Goal: Task Accomplishment & Management: Complete application form

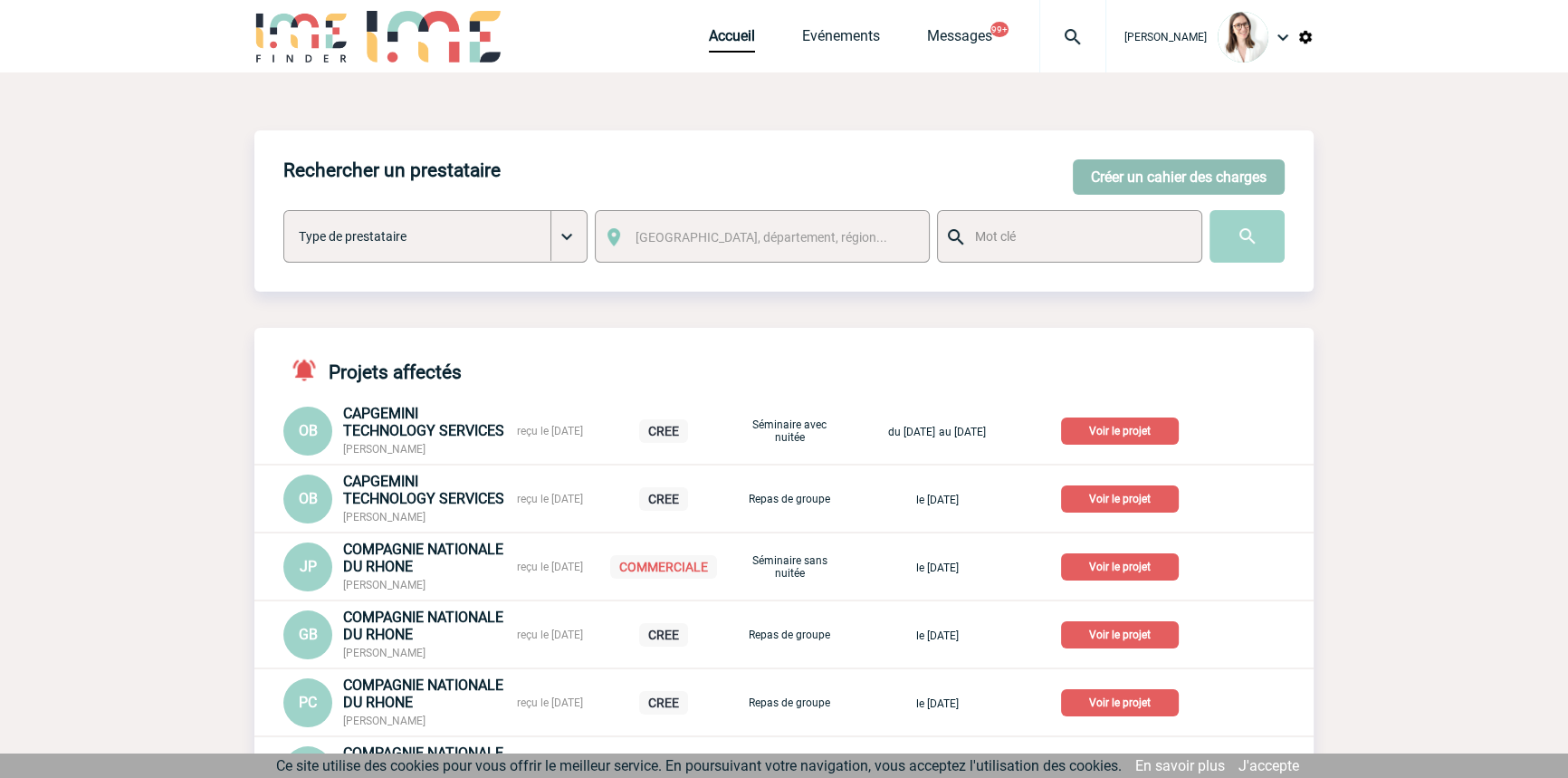
click at [1226, 173] on button "Créer un cahier des charges" at bounding box center [1179, 177] width 212 height 35
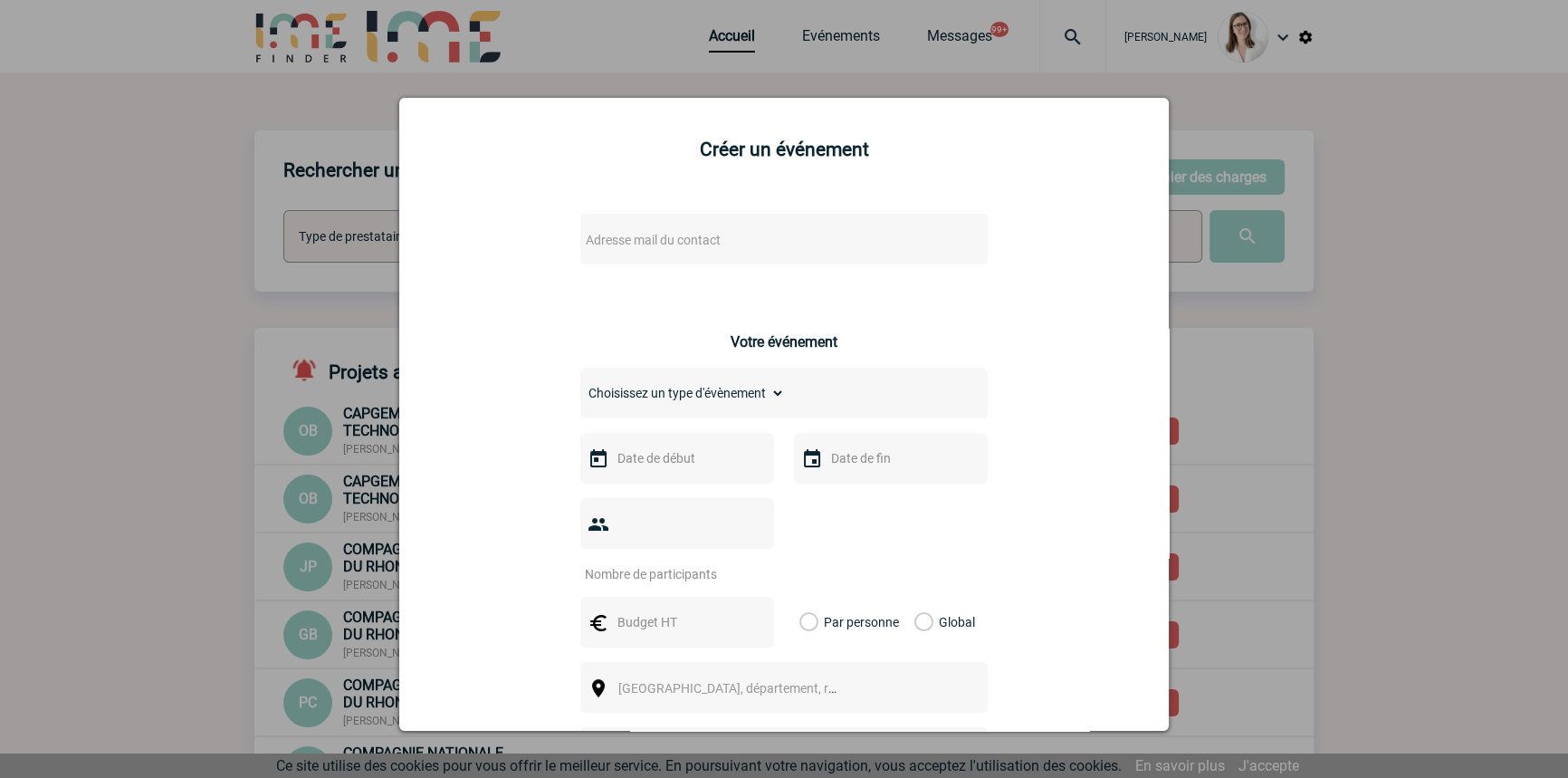
click at [643, 231] on span "Adresse mail du contact" at bounding box center [737, 240] width 317 height 26
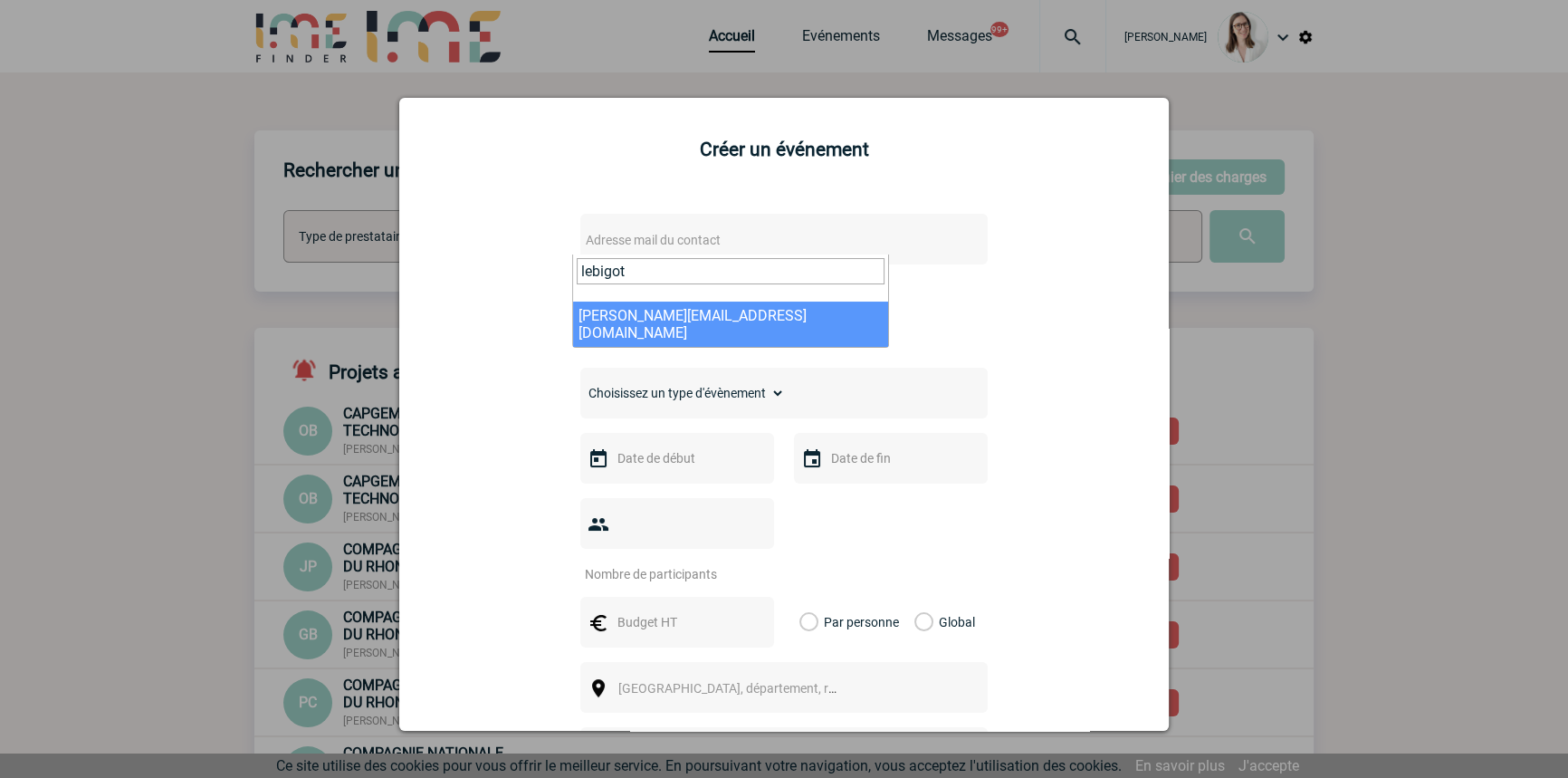
type input "lebigot"
select select "132765"
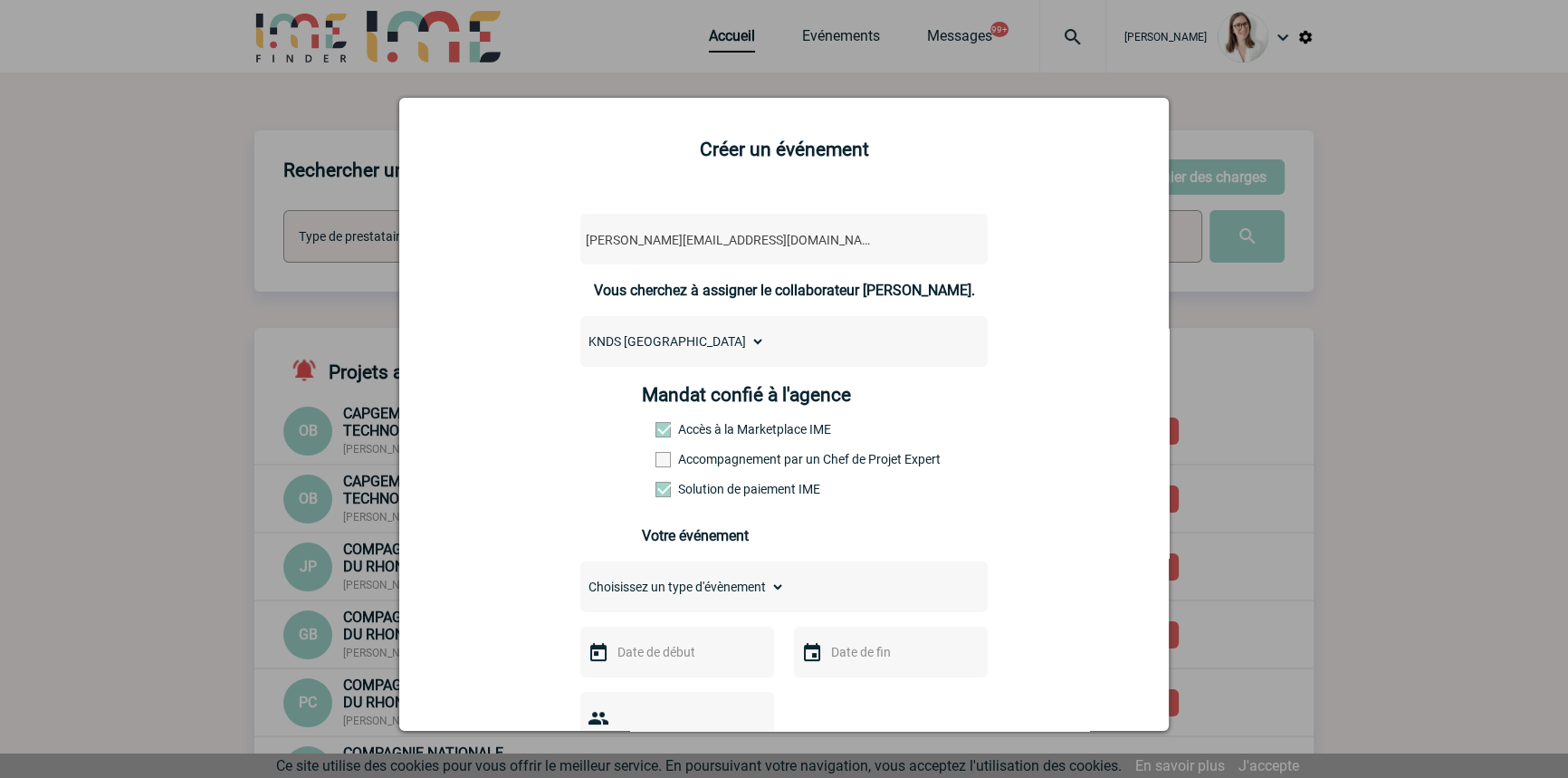
click at [733, 462] on label "Accompagnement par un Chef de Projet Expert" at bounding box center [695, 459] width 80 height 15
click at [0, 0] on input "Accompagnement par un Chef de Projet Expert" at bounding box center [0, 0] width 0 height 0
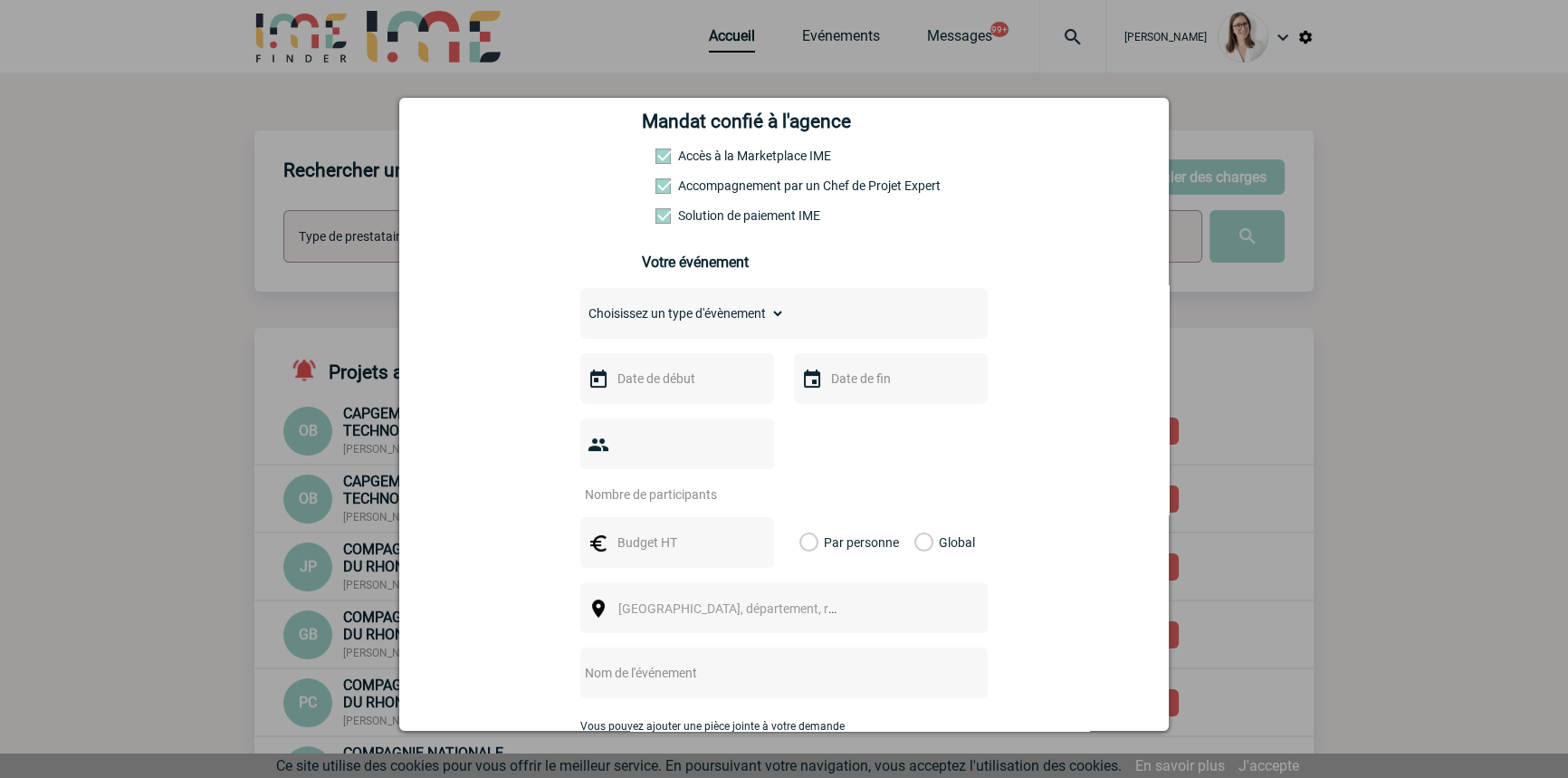
click at [664, 318] on select "Choisissez un type d'évènement Séminaire avec nuitée Séminaire sans nuitée Repa…" at bounding box center [682, 314] width 204 height 26
select select "9"
click at [580, 306] on select "Choisissez un type d'évènement Séminaire avec nuitée Séminaire sans nuitée Repa…" at bounding box center [682, 314] width 204 height 26
click at [662, 381] on input "text" at bounding box center [675, 379] width 125 height 24
click at [836, 412] on span "Suivant" at bounding box center [842, 416] width 15 height 15
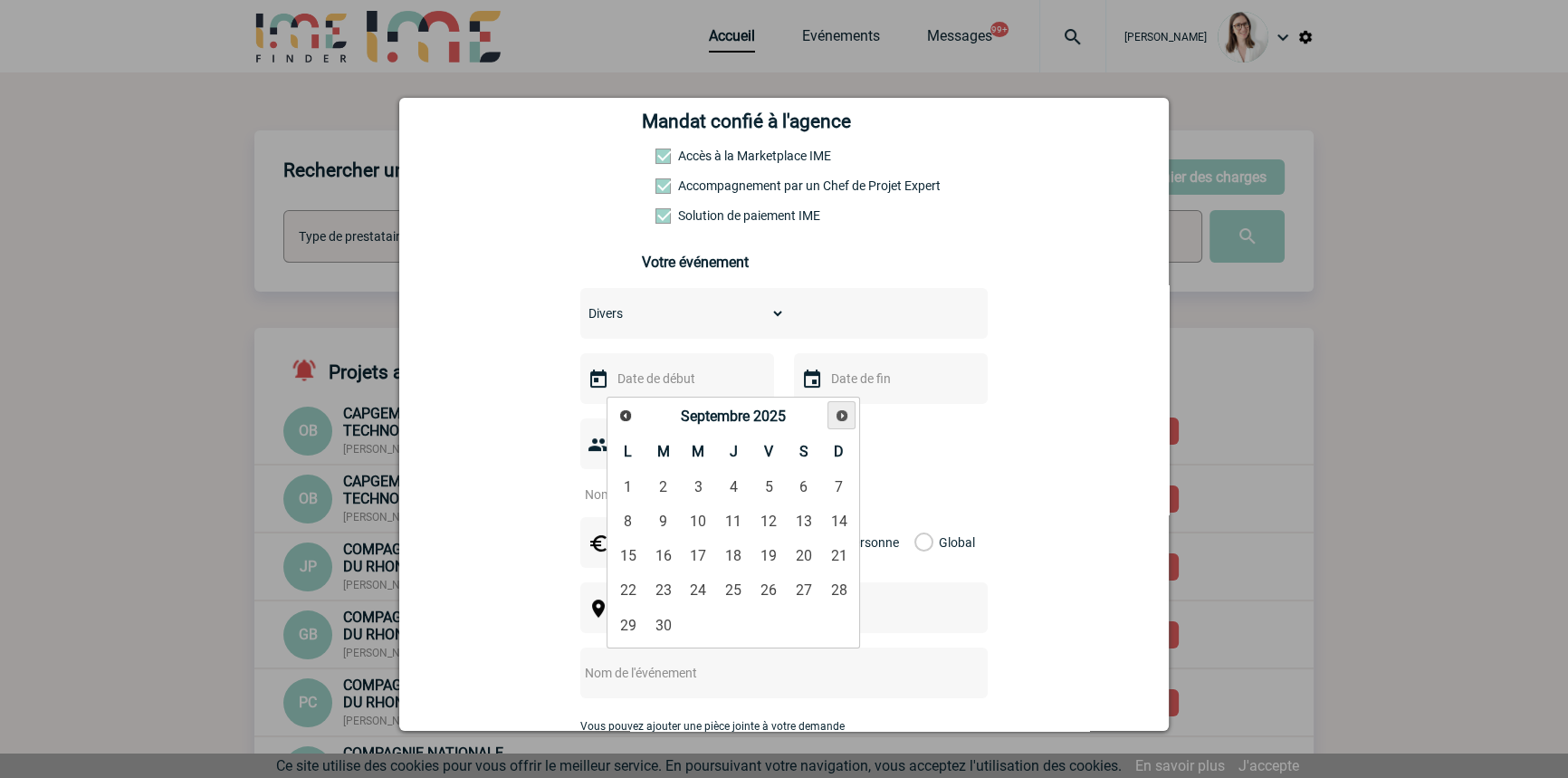
click at [837, 412] on span "Suivant" at bounding box center [842, 416] width 15 height 15
click at [827, 418] on div "Précédent Suivant Octobre 2025" at bounding box center [734, 416] width 246 height 31
click at [830, 418] on link "Suivant" at bounding box center [841, 415] width 27 height 27
click at [740, 509] on link "6" at bounding box center [734, 521] width 33 height 32
type input "[DATE]"
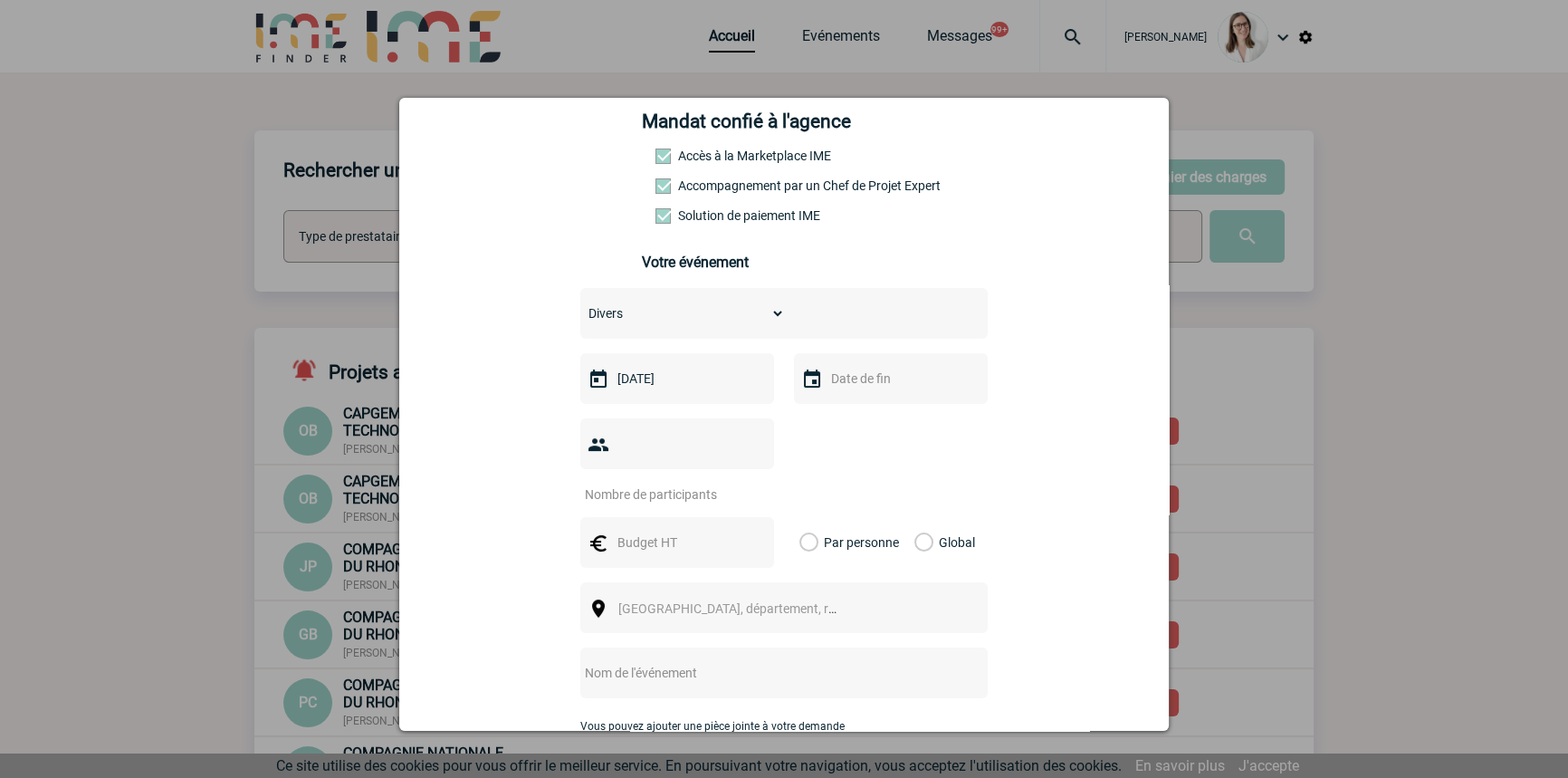
drag, startPoint x: 839, startPoint y: 386, endPoint x: 845, endPoint y: 395, distance: 10.8
click at [840, 386] on input "text" at bounding box center [889, 379] width 125 height 24
click at [951, 527] on link "6" at bounding box center [947, 521] width 33 height 32
type input "[DATE]"
click at [712, 468] on div at bounding box center [677, 443] width 194 height 51
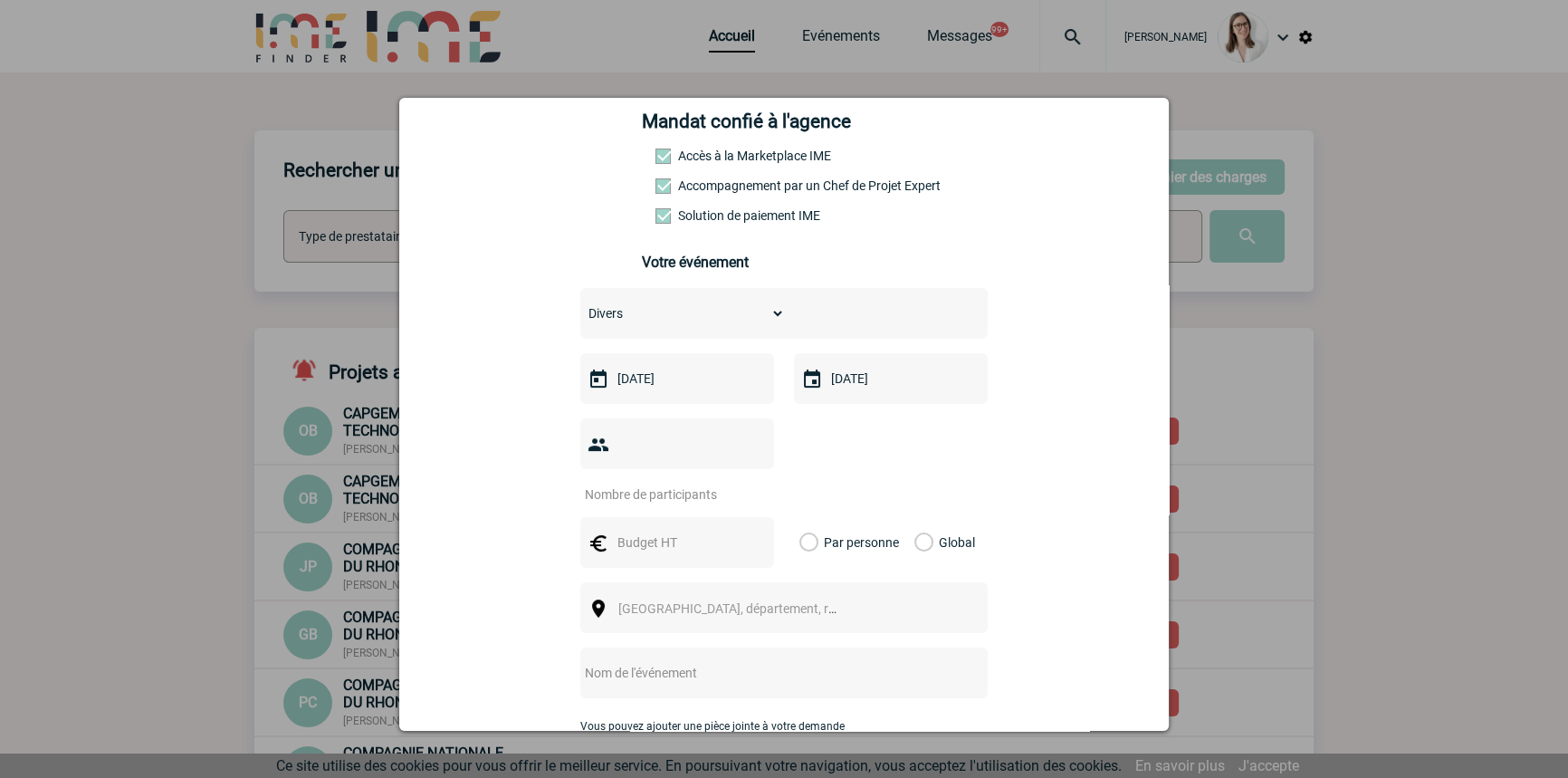
click at [706, 483] on input "number" at bounding box center [665, 495] width 170 height 24
type input "25"
click at [688, 528] on div at bounding box center [677, 542] width 194 height 51
click at [690, 531] on input "text" at bounding box center [675, 543] width 125 height 24
type input "1000"
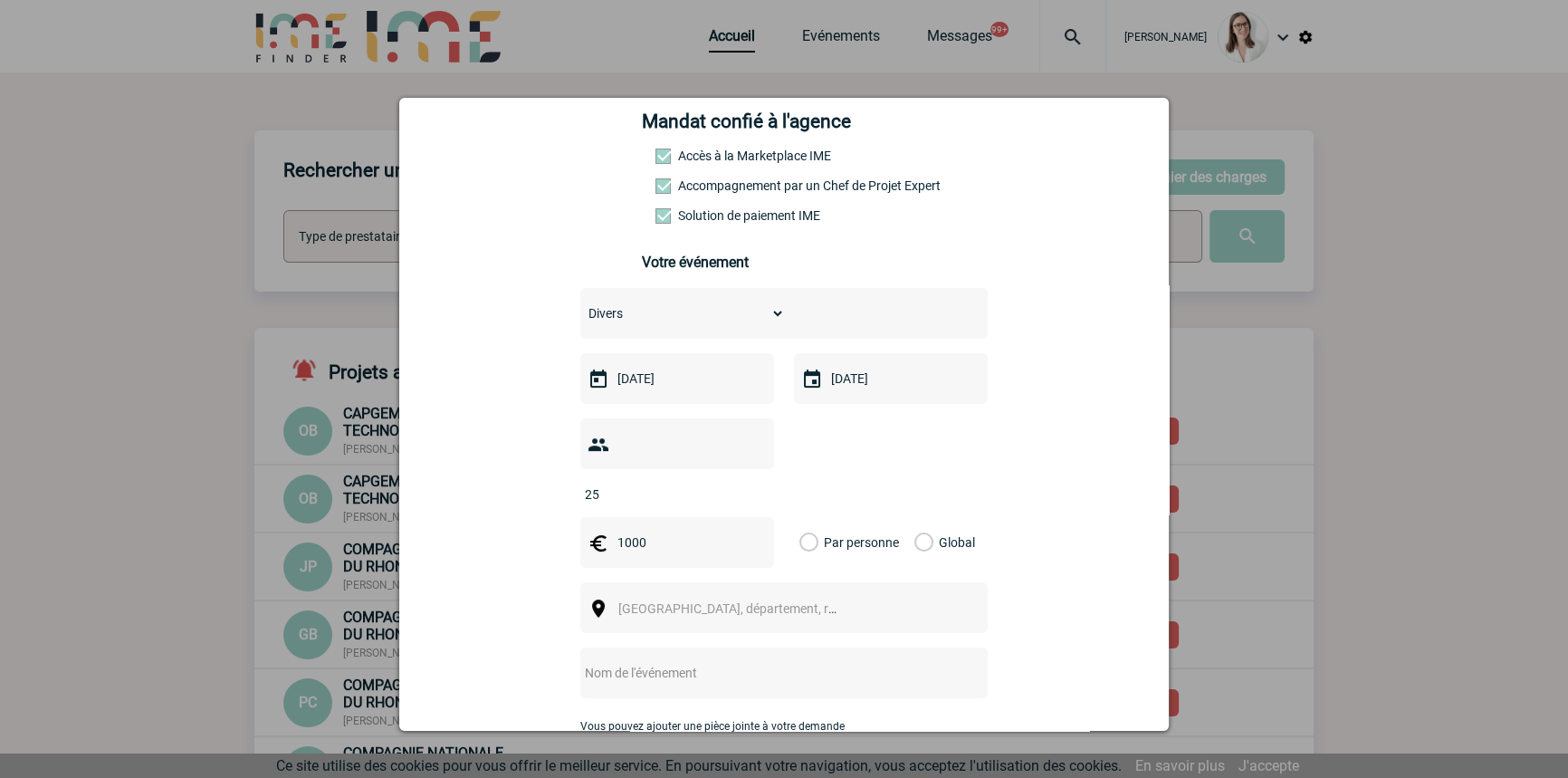
click at [914, 517] on label "Global" at bounding box center [920, 542] width 12 height 51
click at [0, 0] on input "Global" at bounding box center [0, 0] width 0 height 0
click at [618, 601] on span "[GEOGRAPHIC_DATA], département, région..." at bounding box center [744, 609] width 252 height 15
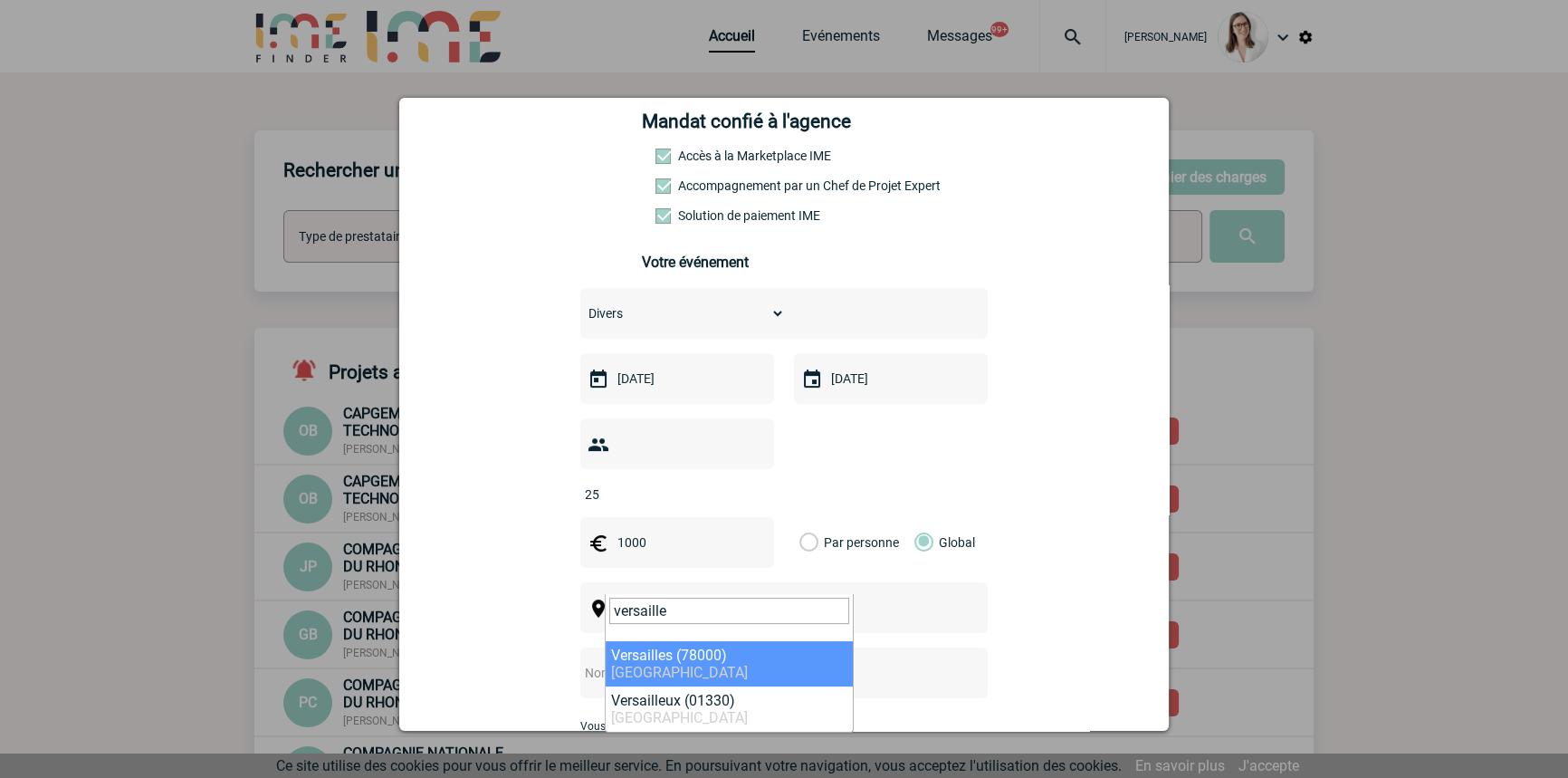
type input "versaille"
select select "1025"
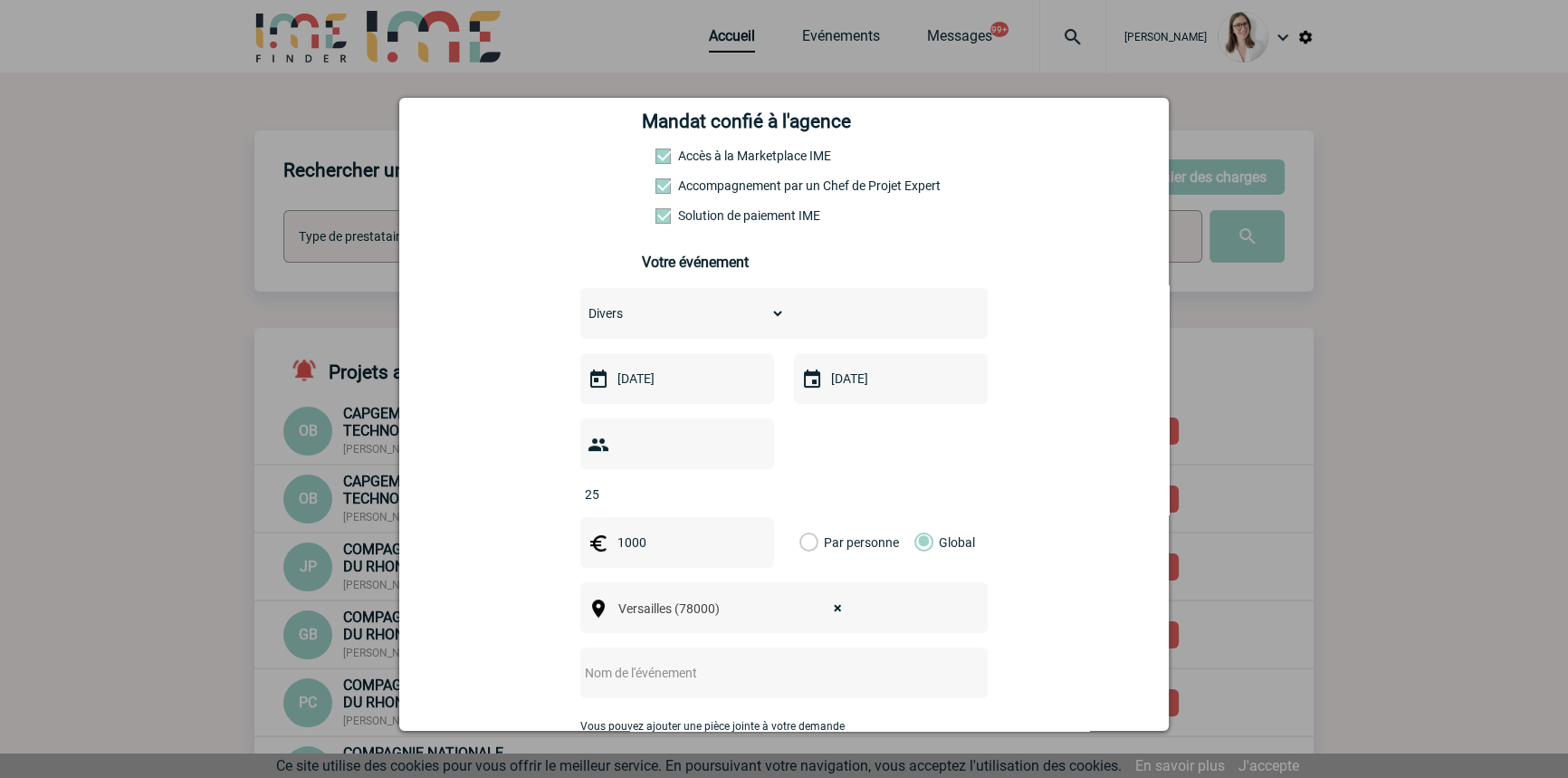
scroll to position [549, 0]
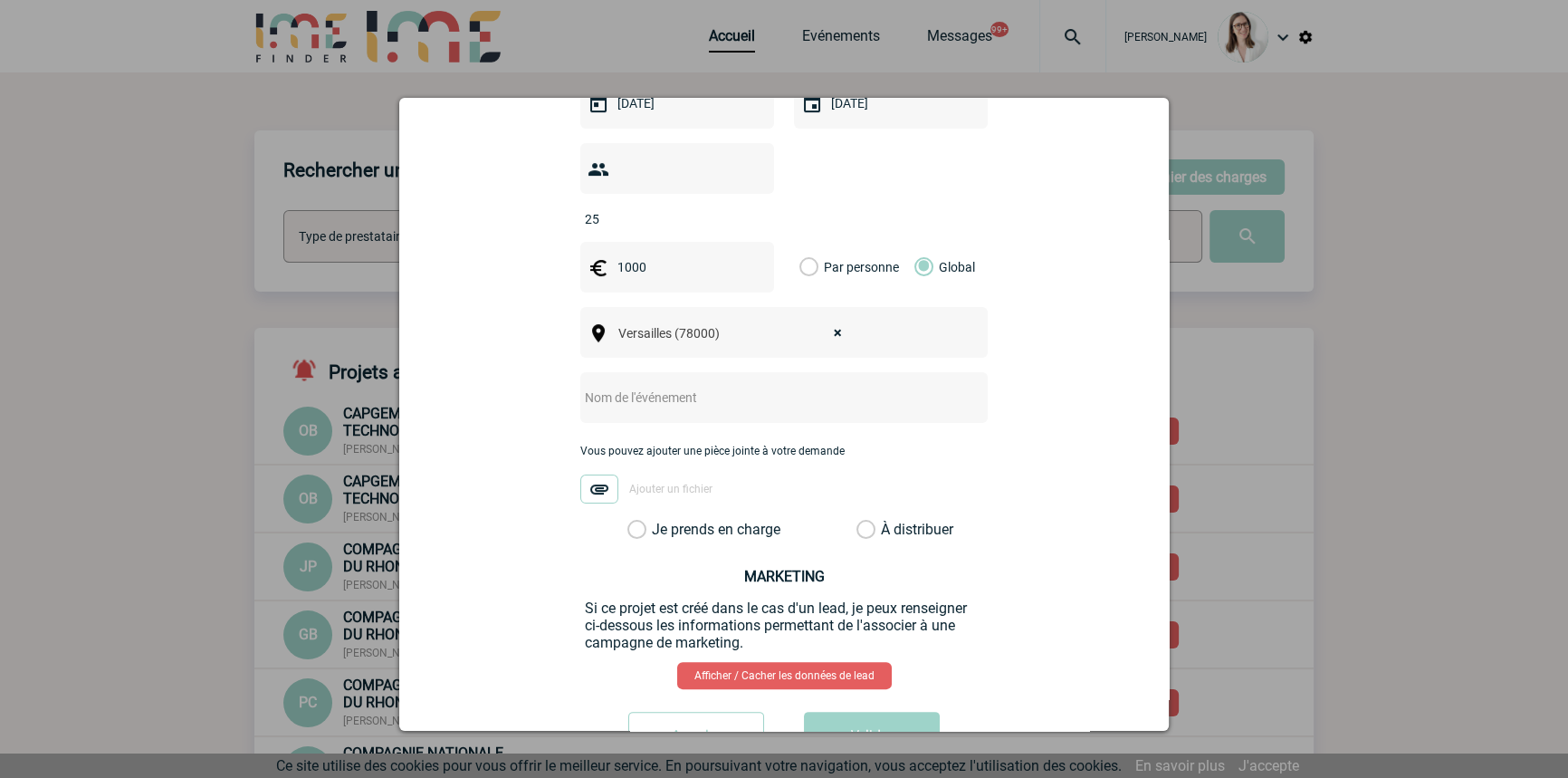
click at [639, 385] on input "text" at bounding box center [760, 397] width 360 height 24
type input "Transferts KNDS"
click at [649, 521] on label "Je prends en charge" at bounding box center [642, 530] width 30 height 18
click at [0, 0] on input "Je prends en charge" at bounding box center [0, 0] width 0 height 0
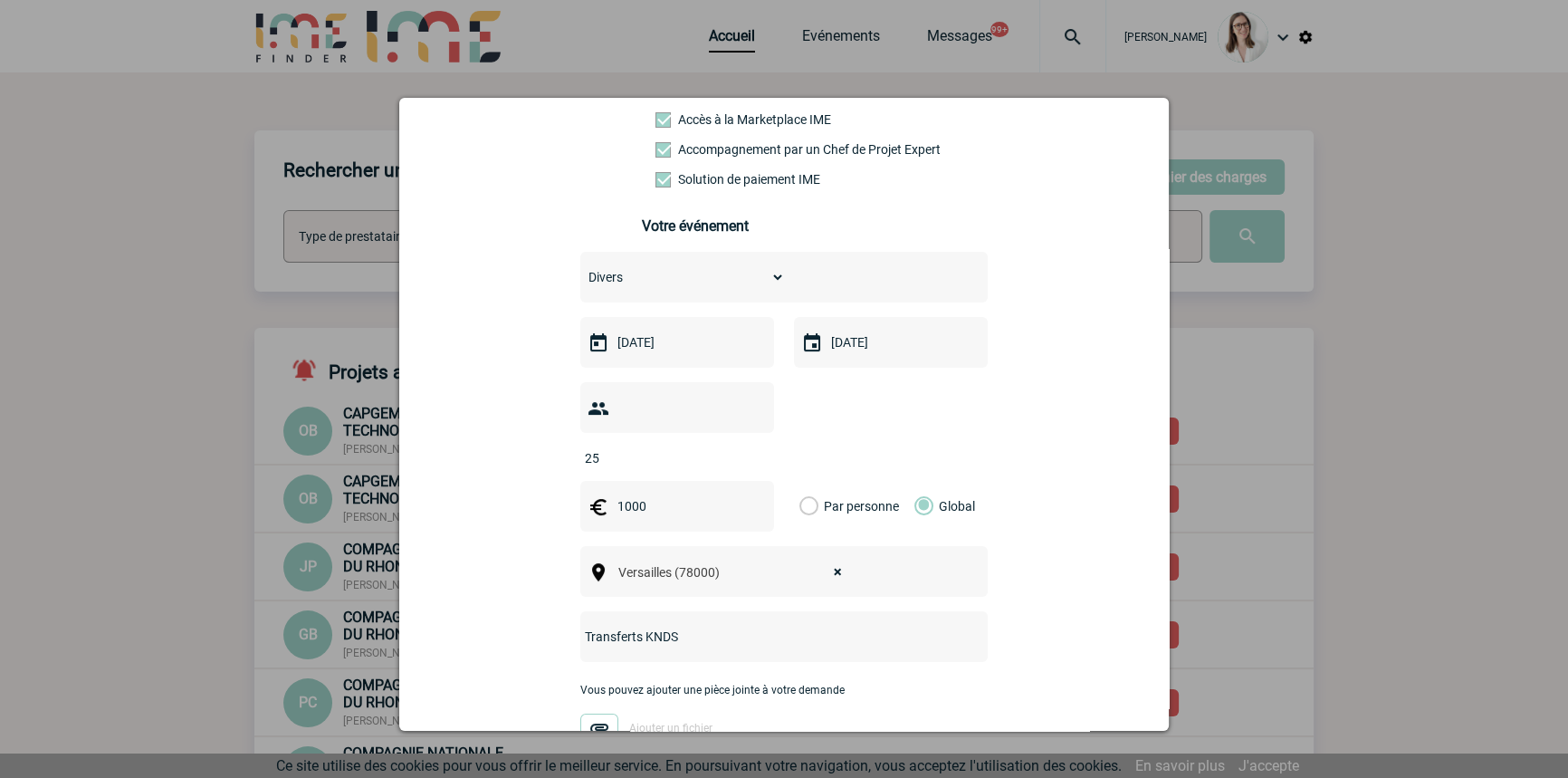
scroll to position [594, 0]
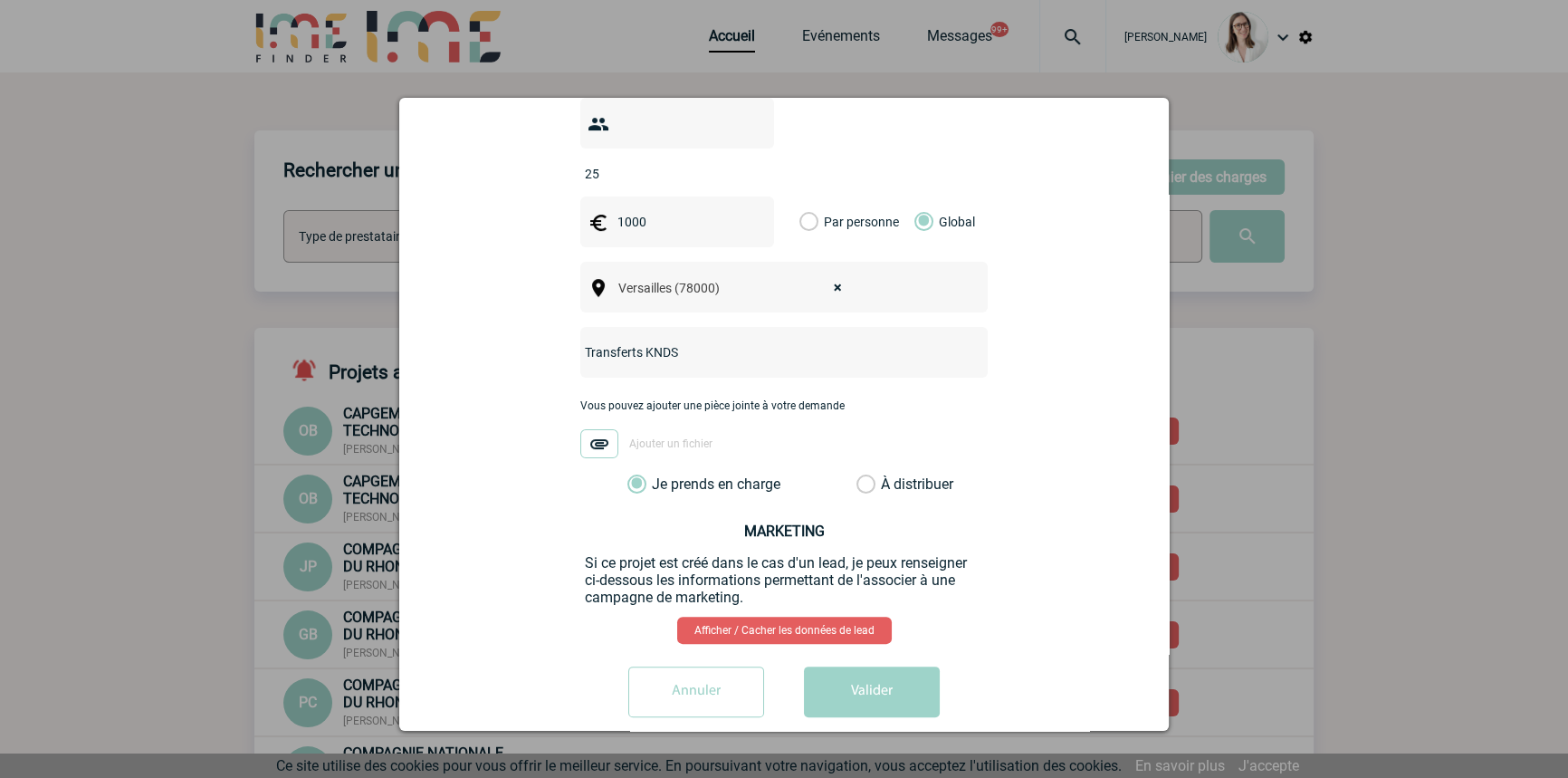
drag, startPoint x: 863, startPoint y: 671, endPoint x: 856, endPoint y: 702, distance: 31.8
click at [863, 670] on button "Valider" at bounding box center [872, 692] width 136 height 51
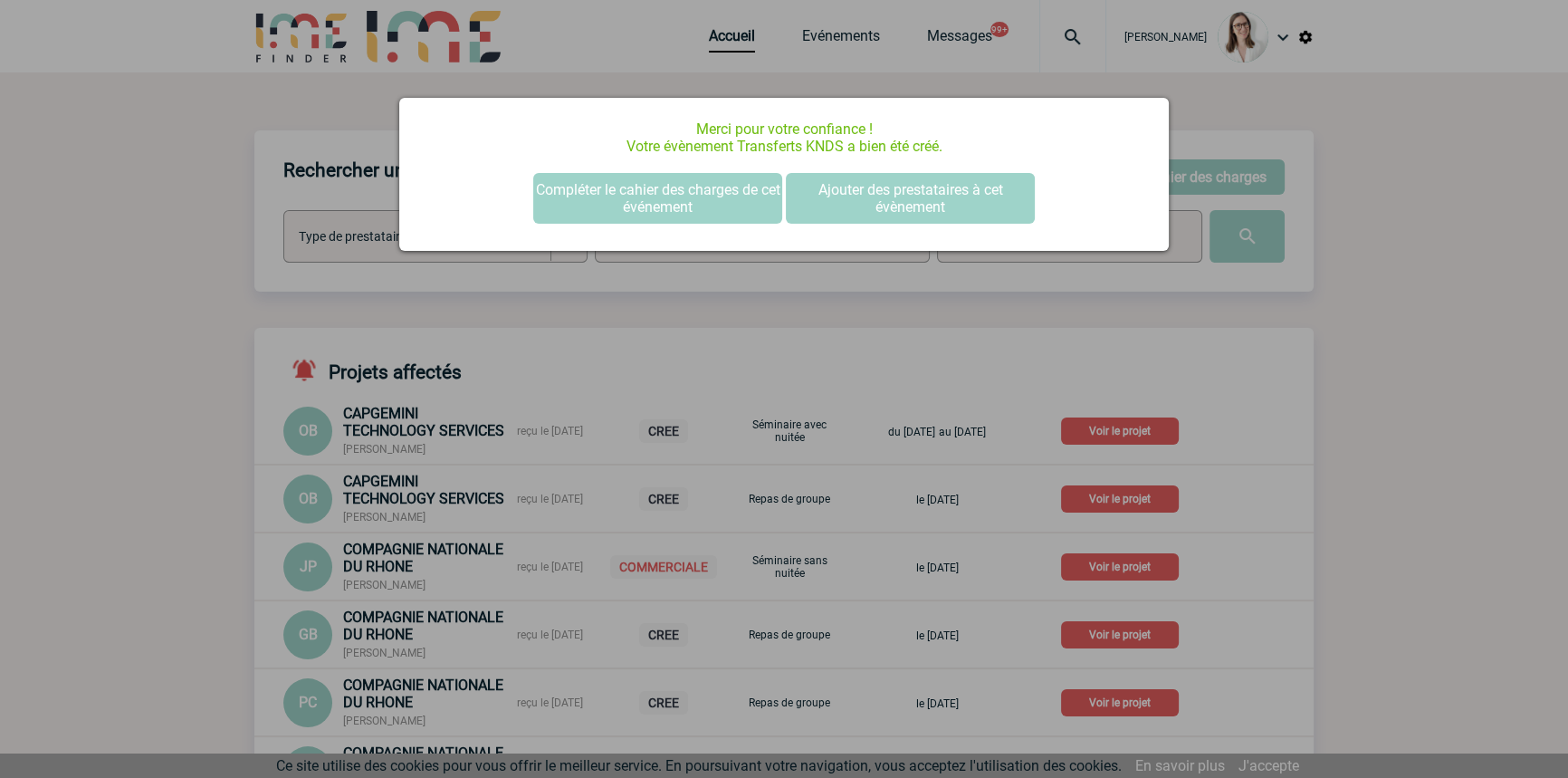
scroll to position [0, 0]
click at [607, 216] on button "Compléter le cahier des charges de cet événement" at bounding box center [658, 198] width 249 height 51
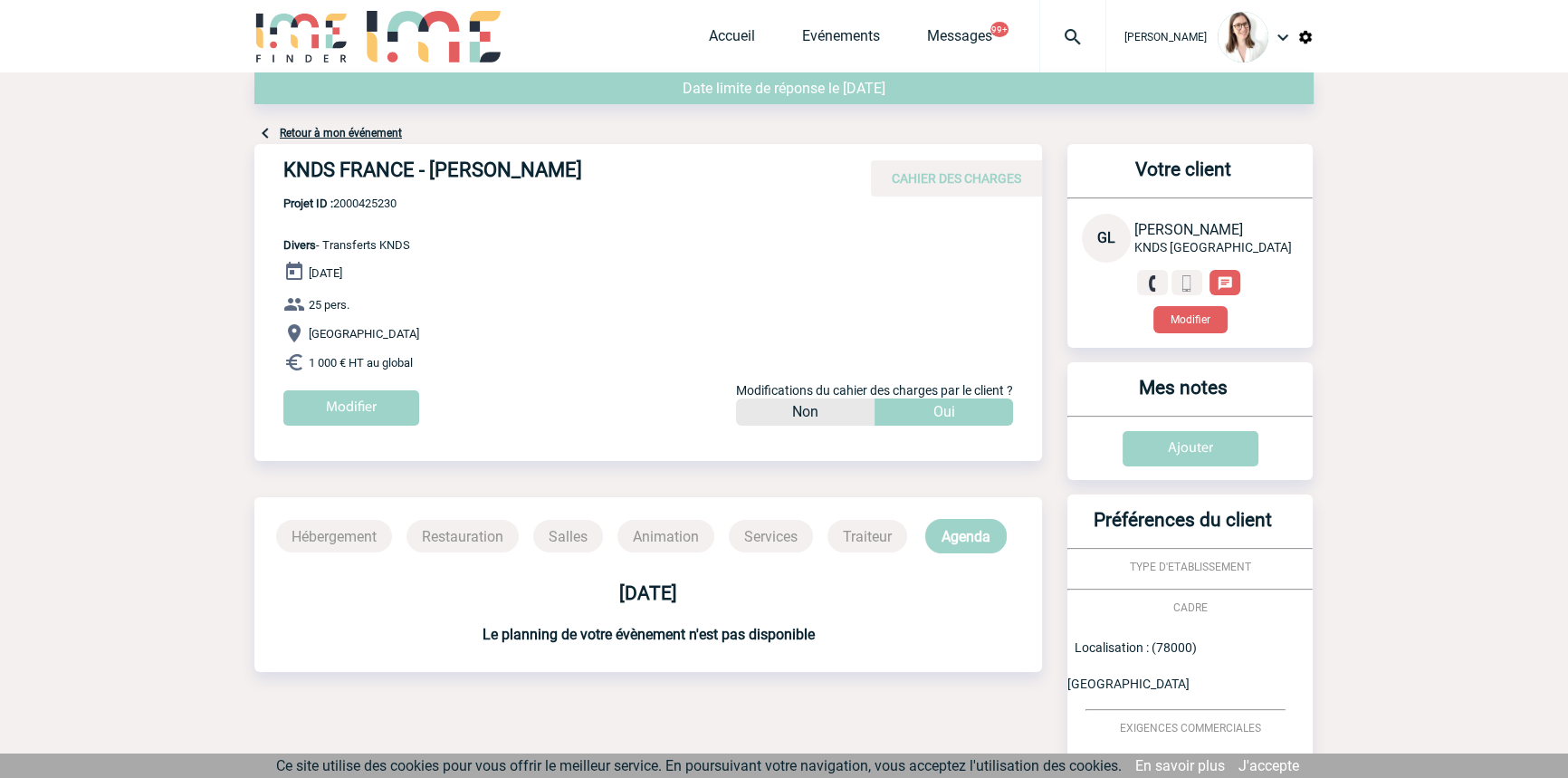
click at [398, 202] on span "Projet ID : 2000425230" at bounding box center [347, 203] width 127 height 14
click at [398, 201] on span "Projet ID : 2000425230" at bounding box center [347, 203] width 127 height 14
copy span "2000425230"
click at [1059, 28] on img at bounding box center [1072, 38] width 65 height 22
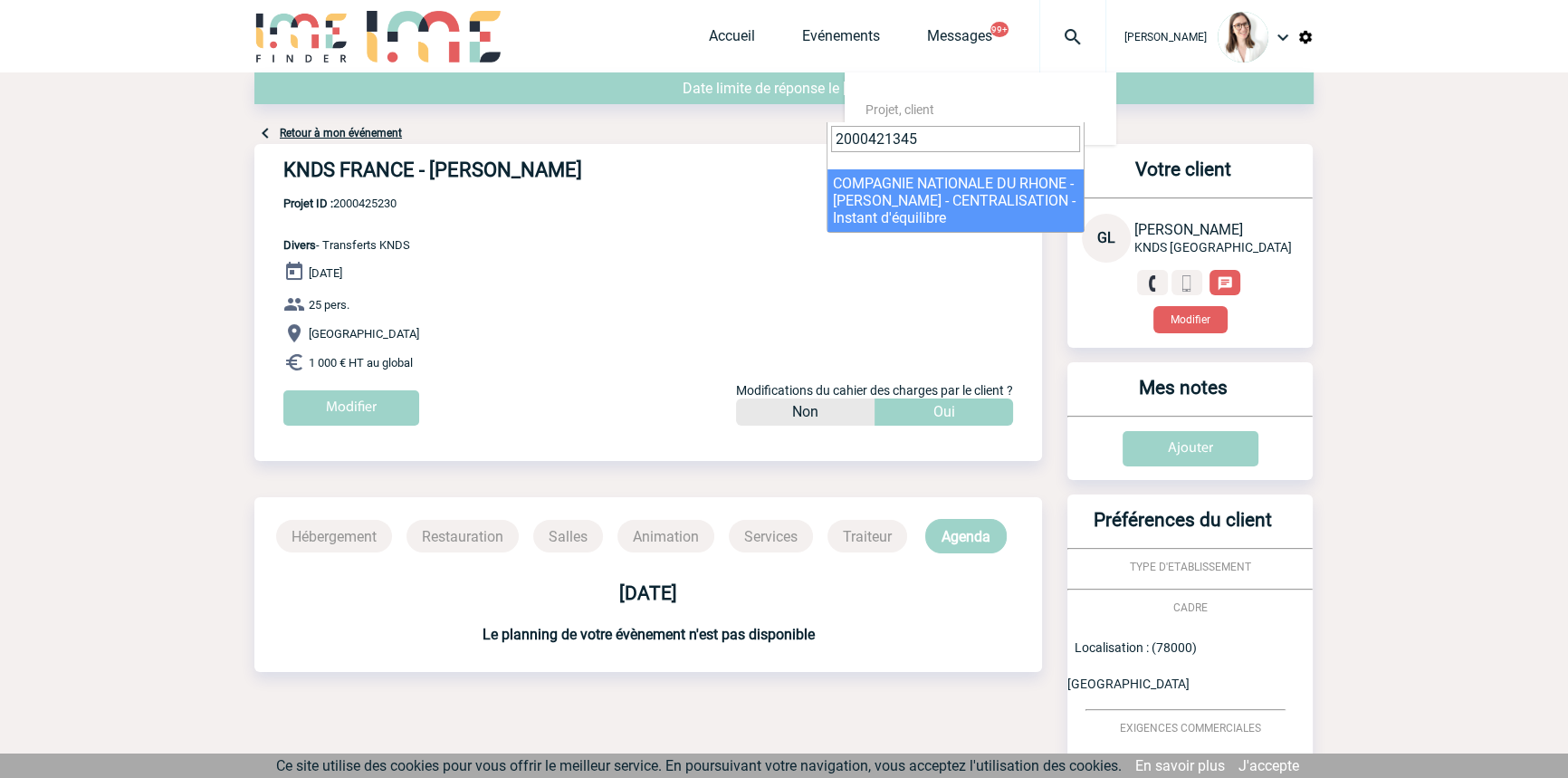
type input "2000421345"
select select "20846"
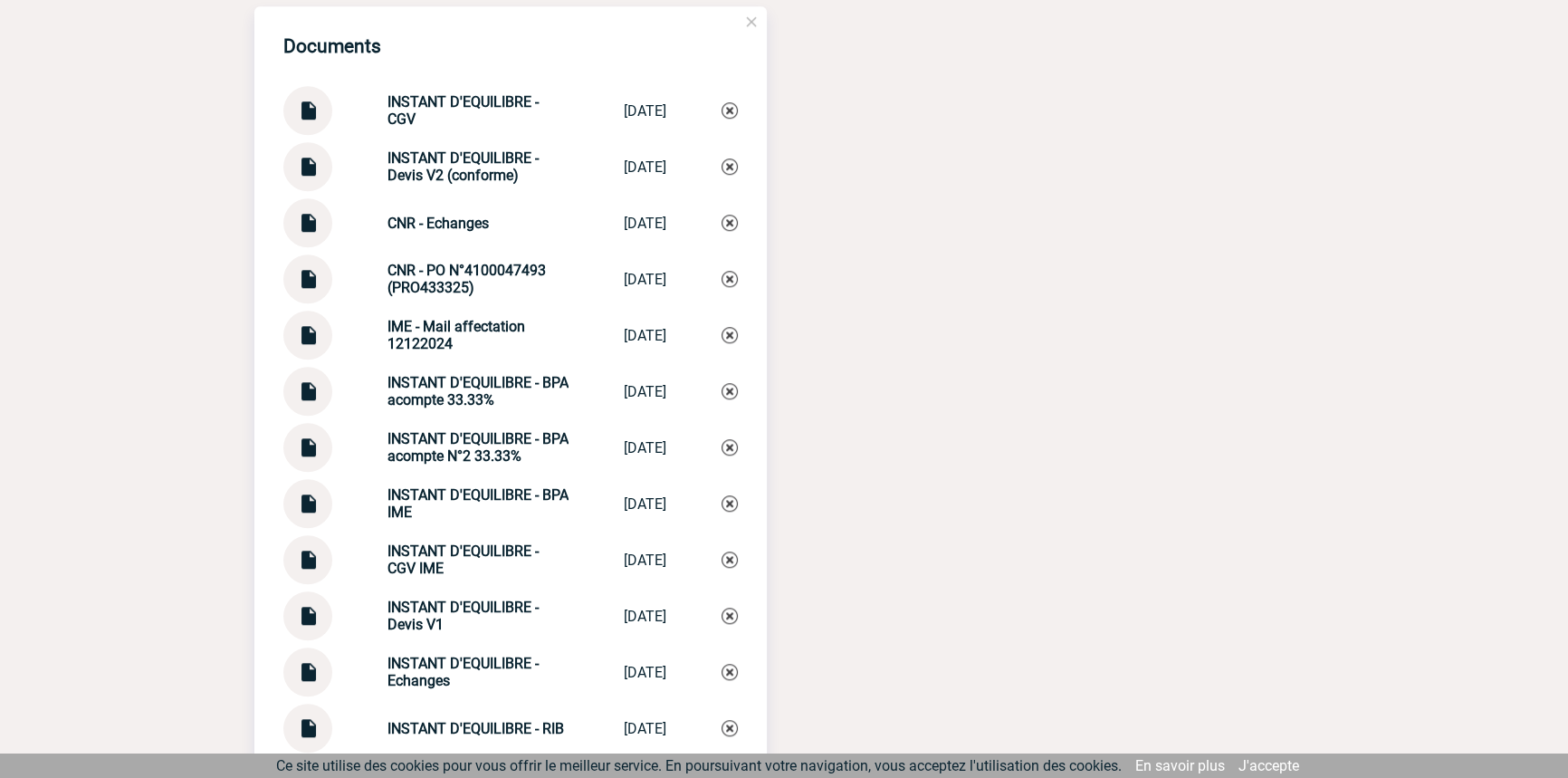
scroll to position [1888, 0]
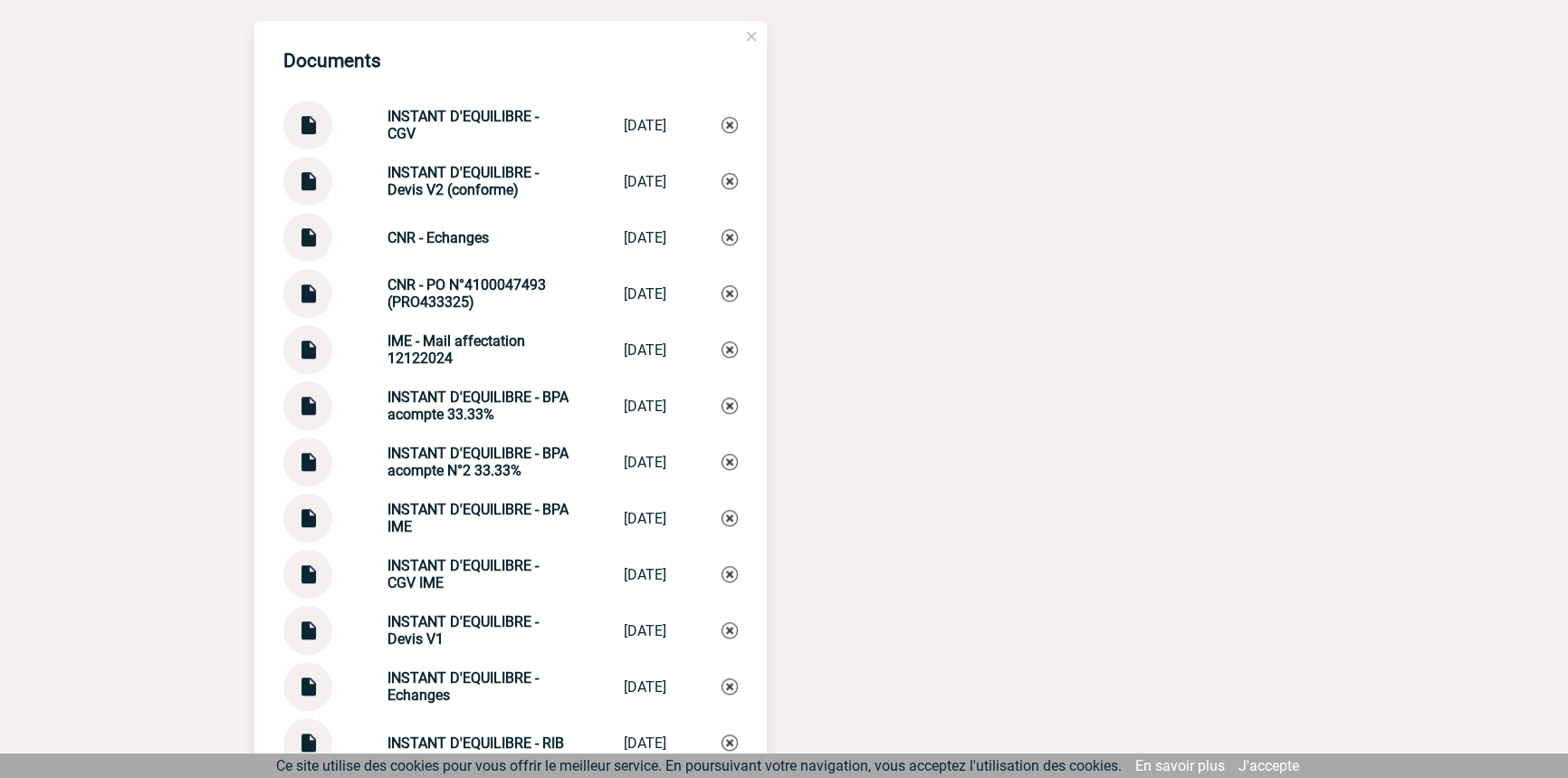
click at [301, 192] on img at bounding box center [308, 174] width 24 height 35
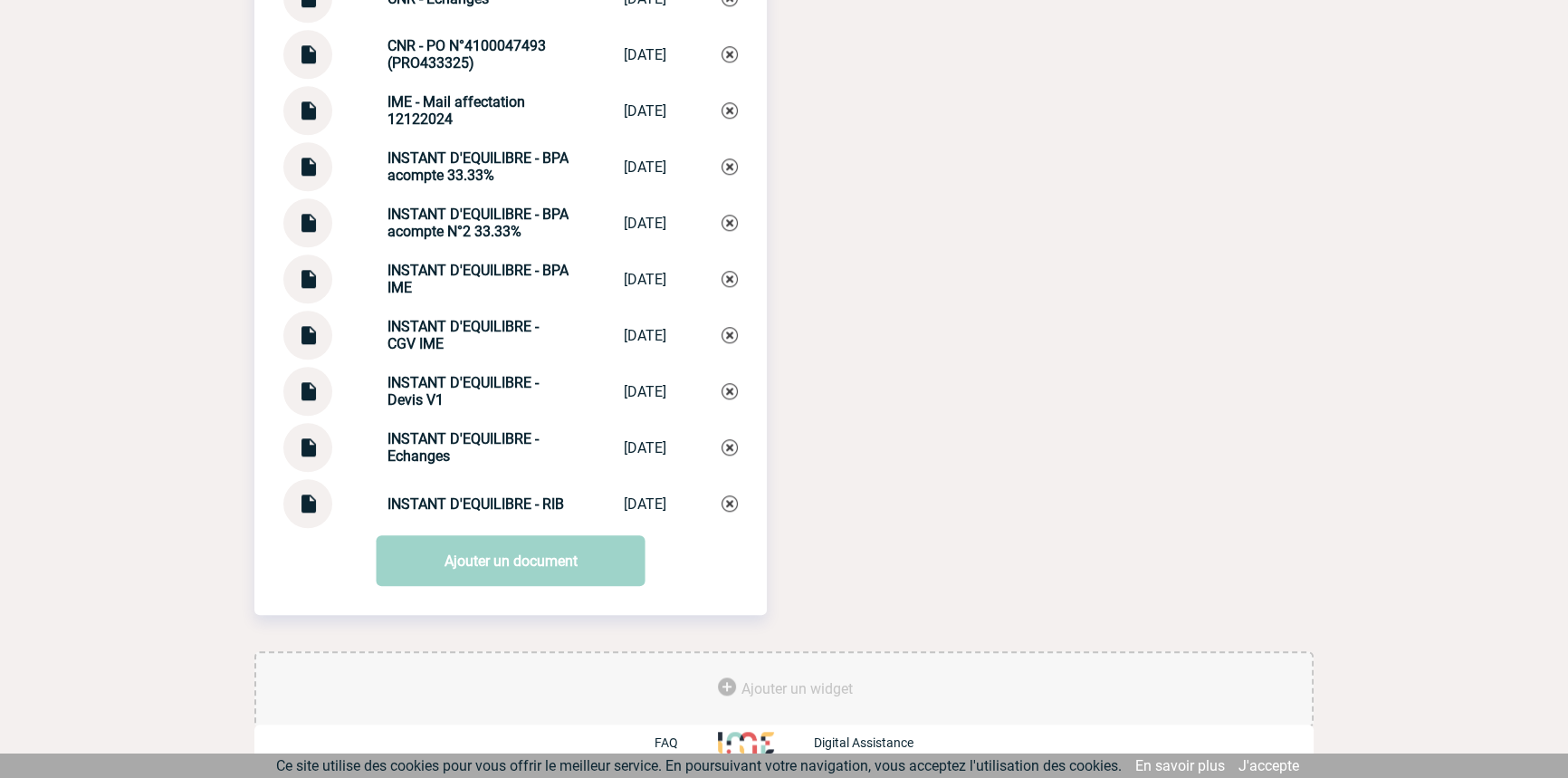
click at [305, 440] on img at bounding box center [308, 440] width 24 height 35
click at [459, 432] on strong "INSTANT D'EQUILIBRE - Echanges" at bounding box center [463, 447] width 151 height 34
click at [459, 431] on strong "INSTANT D'EQUILIBRE - Echanges" at bounding box center [463, 447] width 151 height 34
click at [510, 441] on strong "INSTANT D'EQUILIBRE - Echanges" at bounding box center [463, 447] width 151 height 34
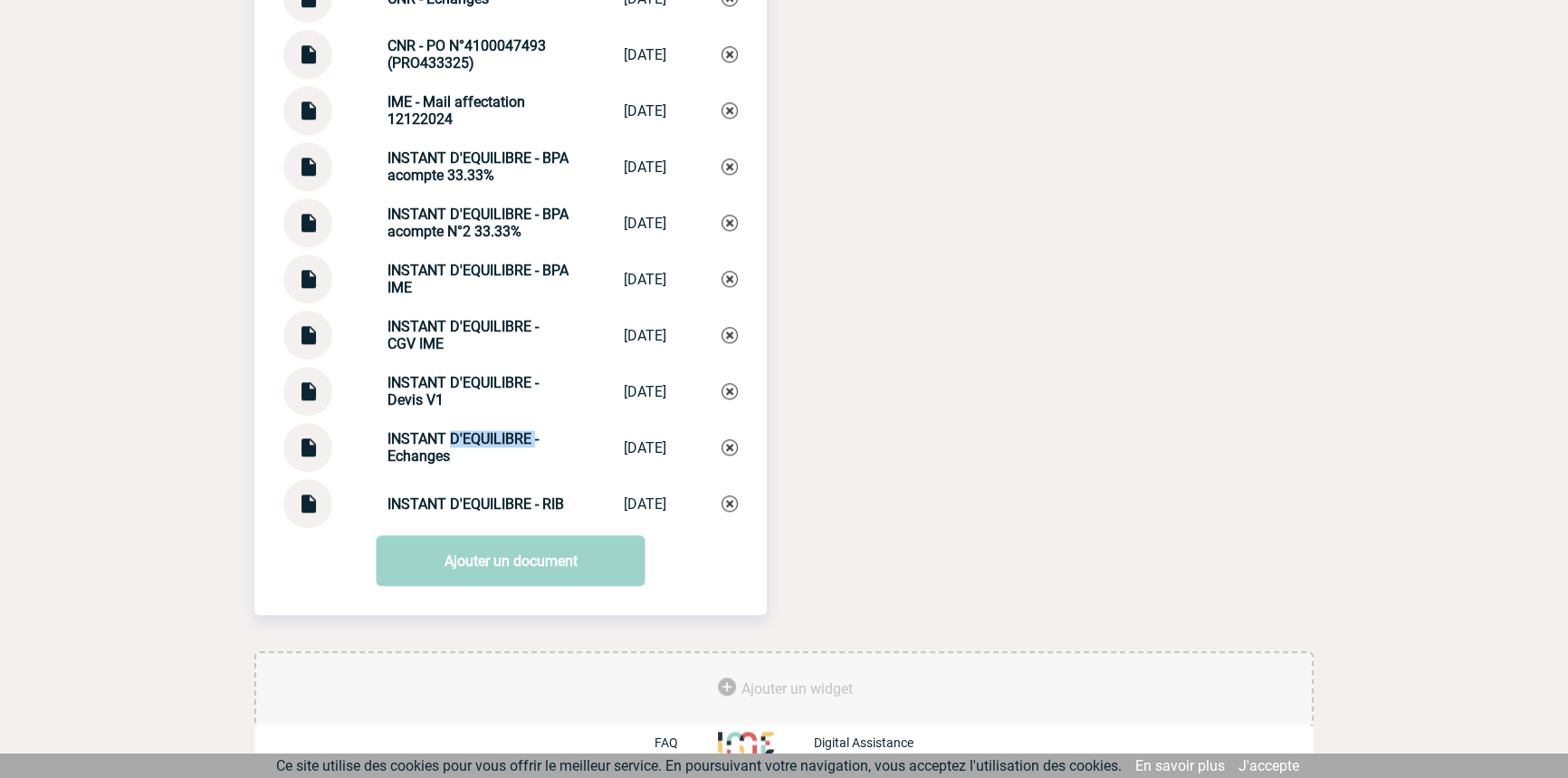
click at [510, 441] on strong "INSTANT D'EQUILIBRE - Echanges" at bounding box center [463, 447] width 151 height 34
click at [511, 442] on strong "INSTANT D'EQUILIBRE - Echanges" at bounding box center [463, 447] width 151 height 34
click at [736, 450] on img at bounding box center [730, 447] width 17 height 17
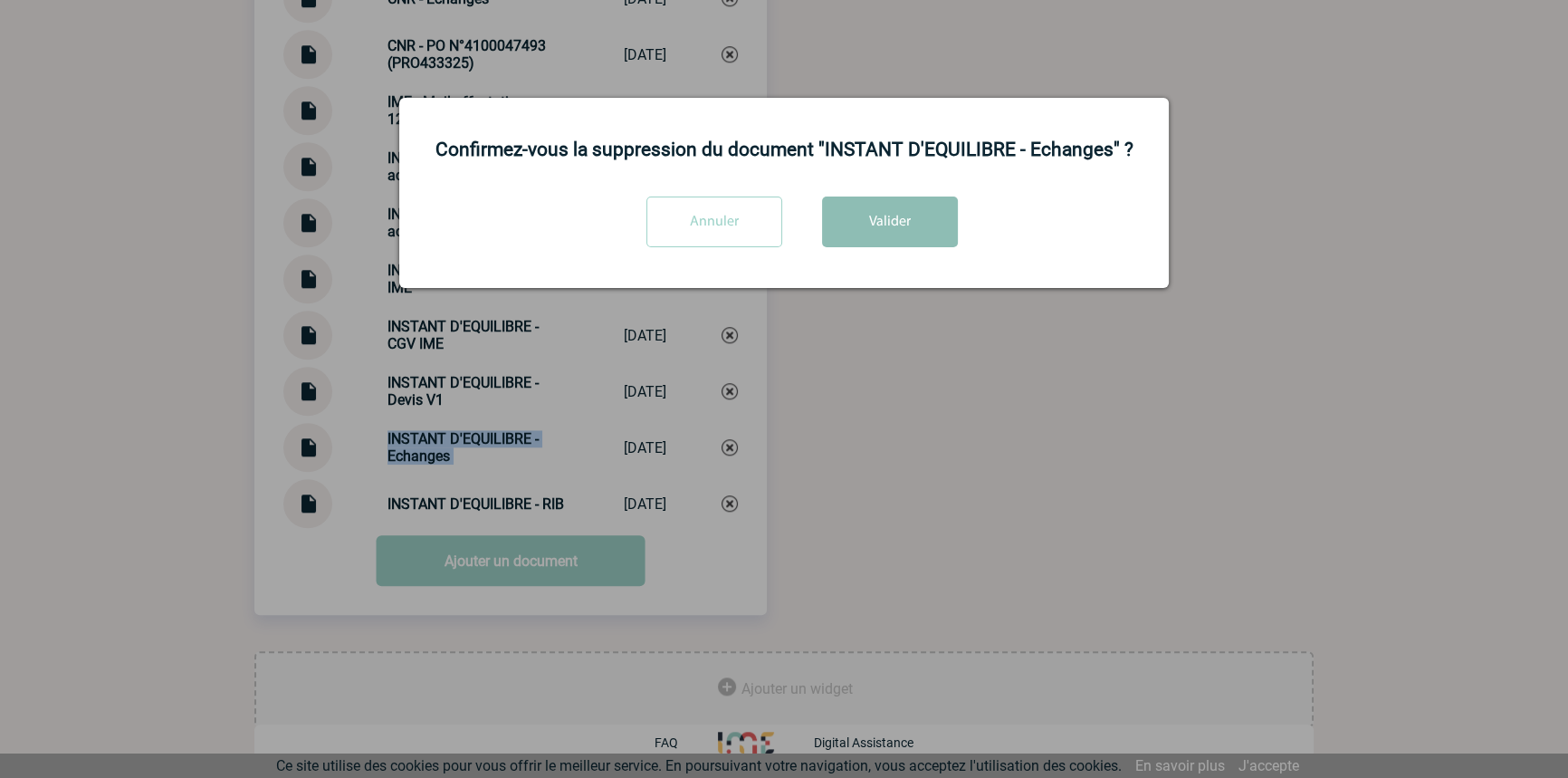
click at [880, 221] on button "Valider" at bounding box center [890, 222] width 136 height 51
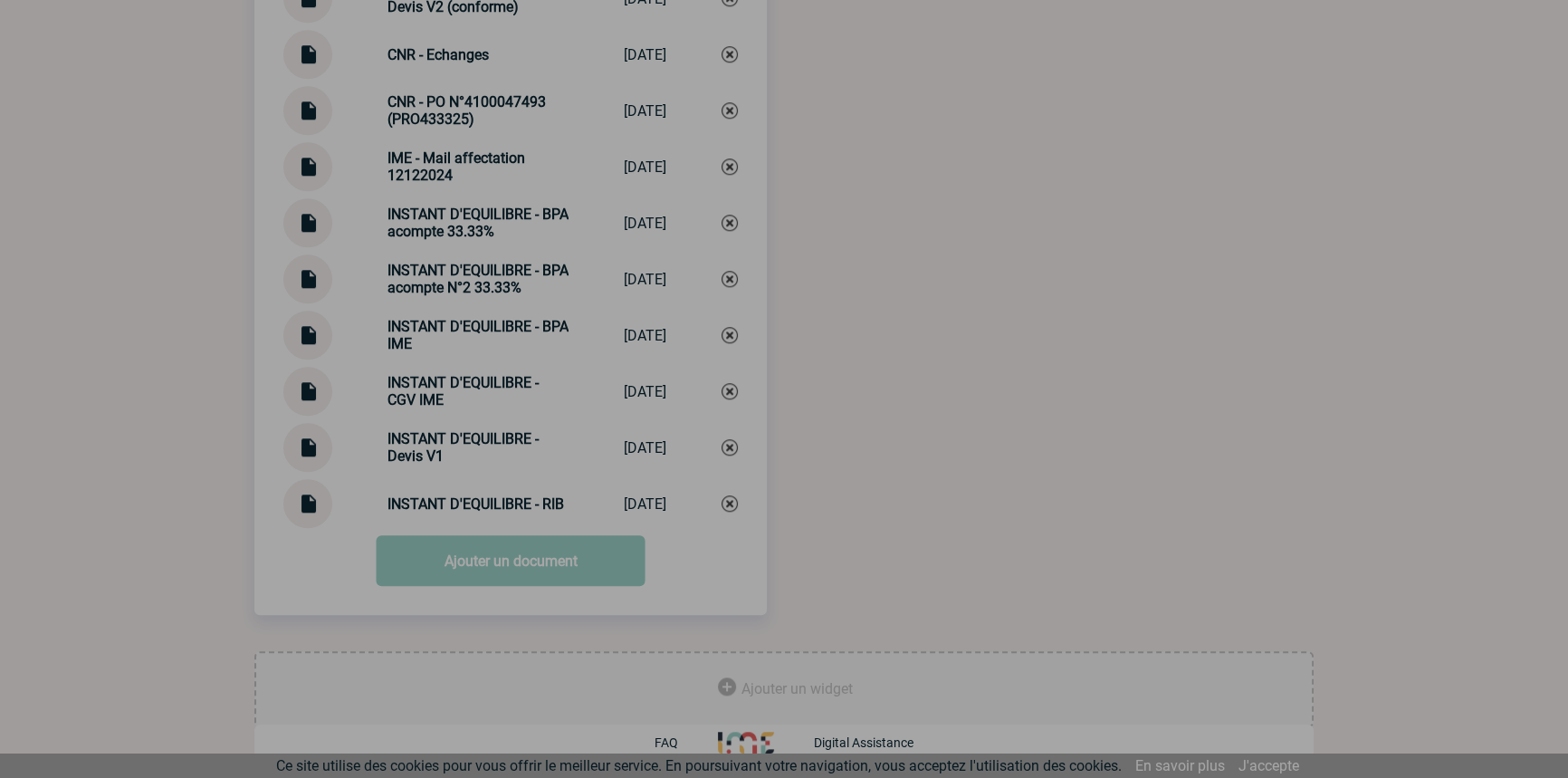
scroll to position [2106, 0]
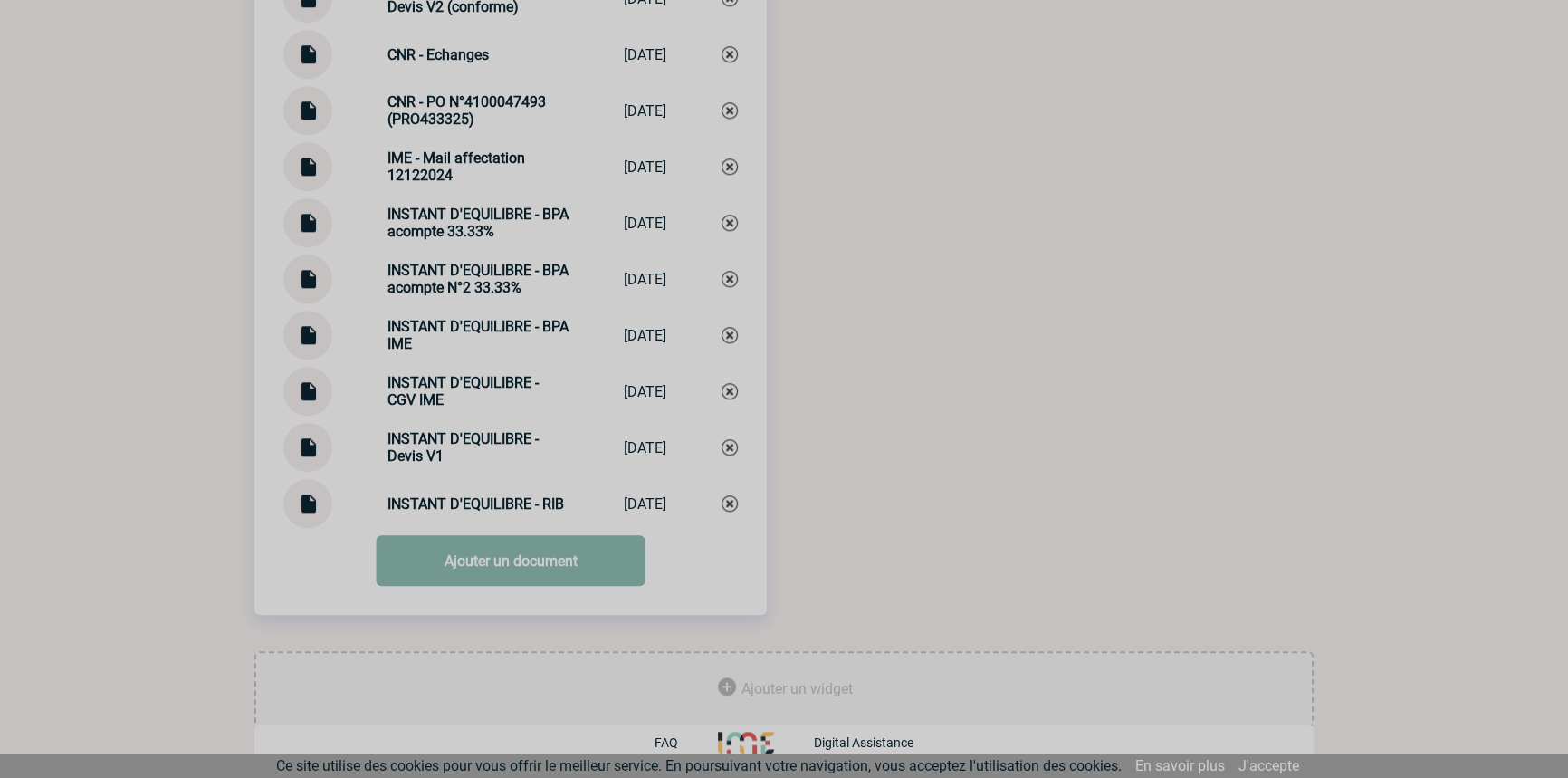
click at [418, 576] on link "Ajouter un document" at bounding box center [511, 560] width 269 height 51
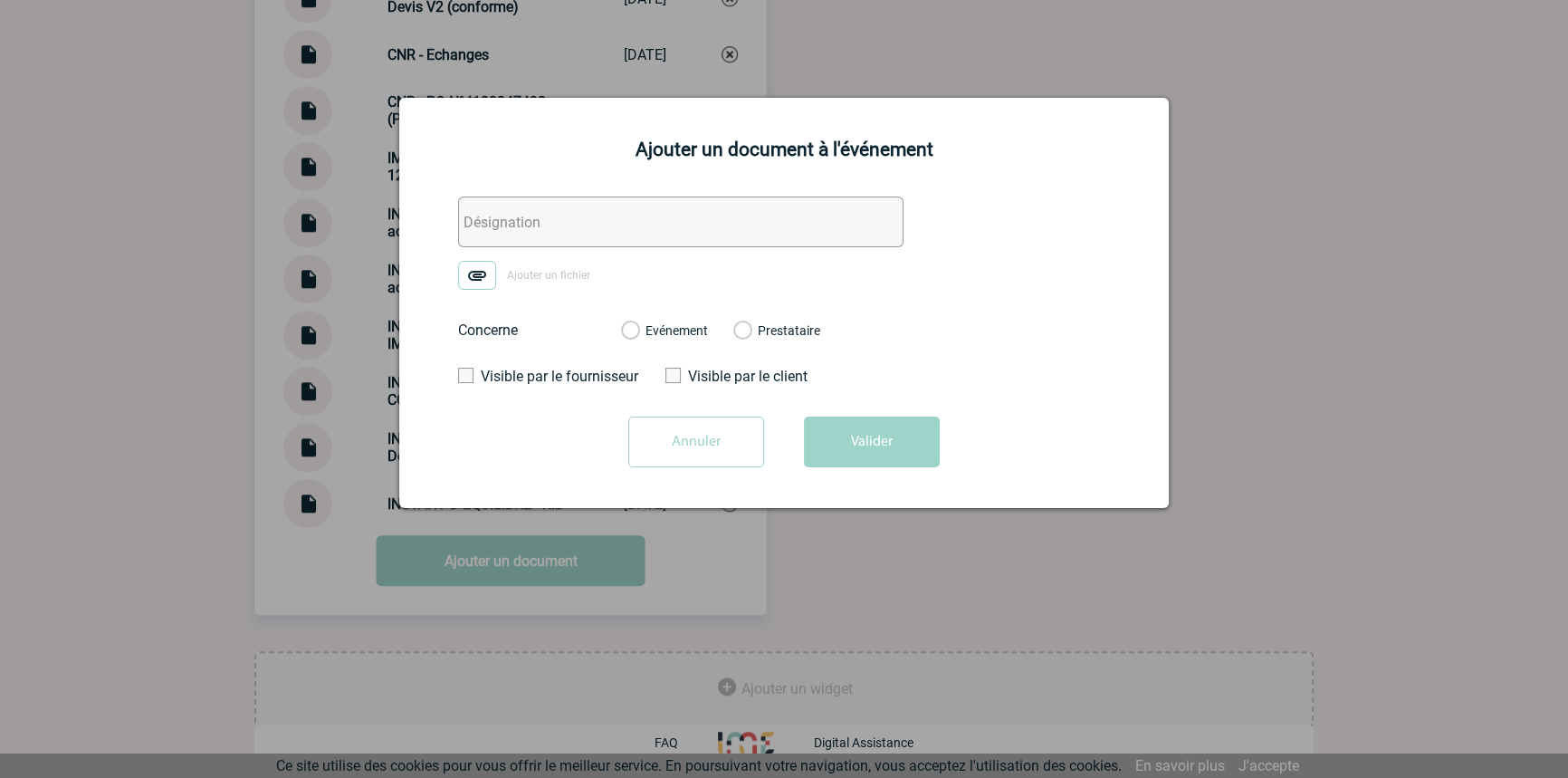
click at [560, 228] on input "text" at bounding box center [681, 222] width 445 height 51
paste input "INSTANT D'EQUILIBRE - Echanges"
type input "INSTANT D'EQUILIBRE - Echanges"
click at [454, 272] on form "INSTANT D'EQUILIBRE - Echanges Ajouter un fichier Concerne Evénement Prestatair…" at bounding box center [784, 338] width 725 height 284
click at [470, 279] on img at bounding box center [476, 276] width 38 height 29
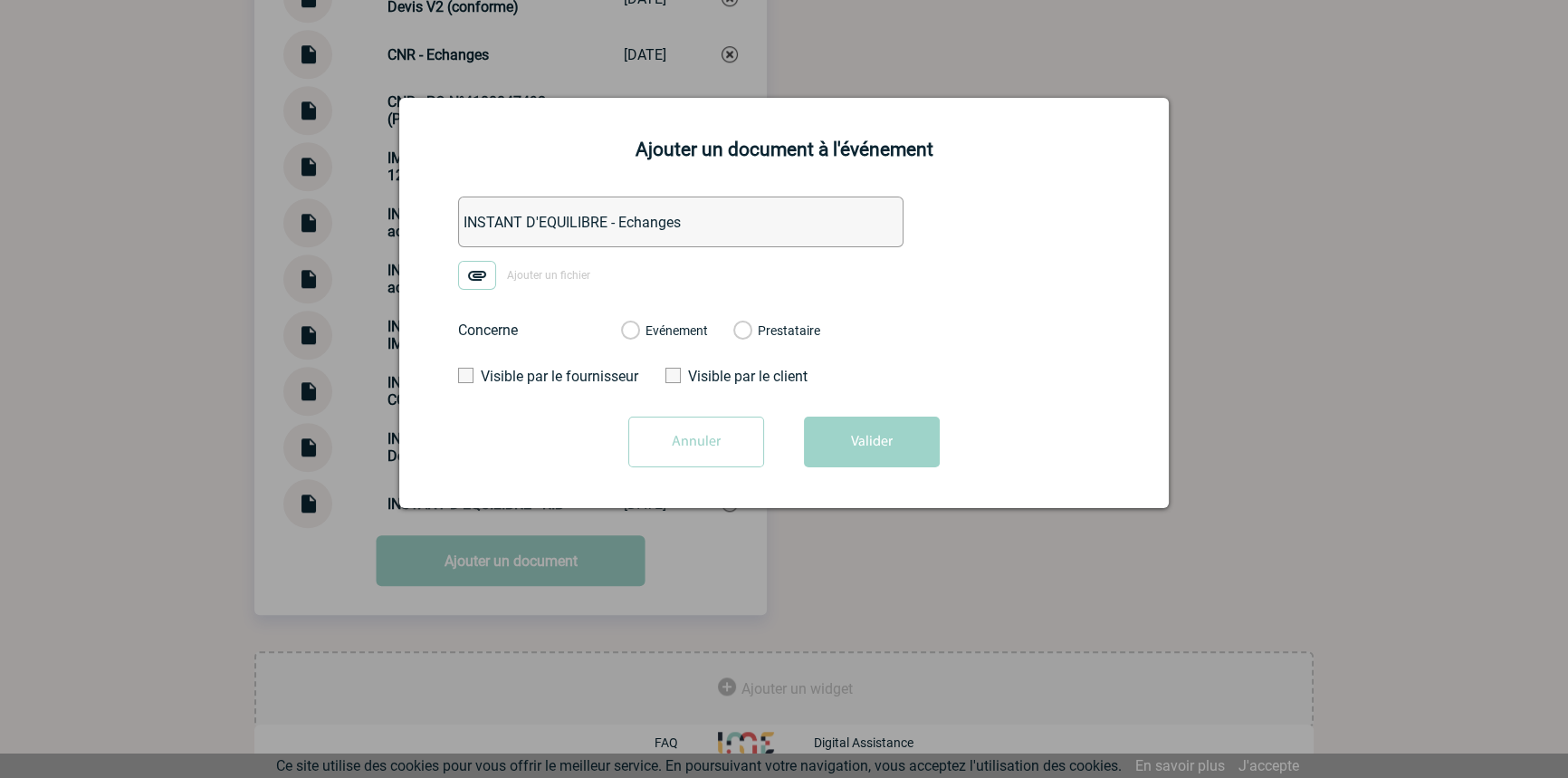
click at [0, 0] on input "Ajouter un fichier" at bounding box center [0, 0] width 0 height 0
click at [683, 323] on div "Evénement" at bounding box center [664, 330] width 87 height 18
click at [638, 332] on label "Evénement" at bounding box center [629, 331] width 17 height 17
click at [0, 0] on input "Evénement" at bounding box center [0, 0] width 0 height 0
click at [840, 434] on button "Valider" at bounding box center [872, 441] width 136 height 51
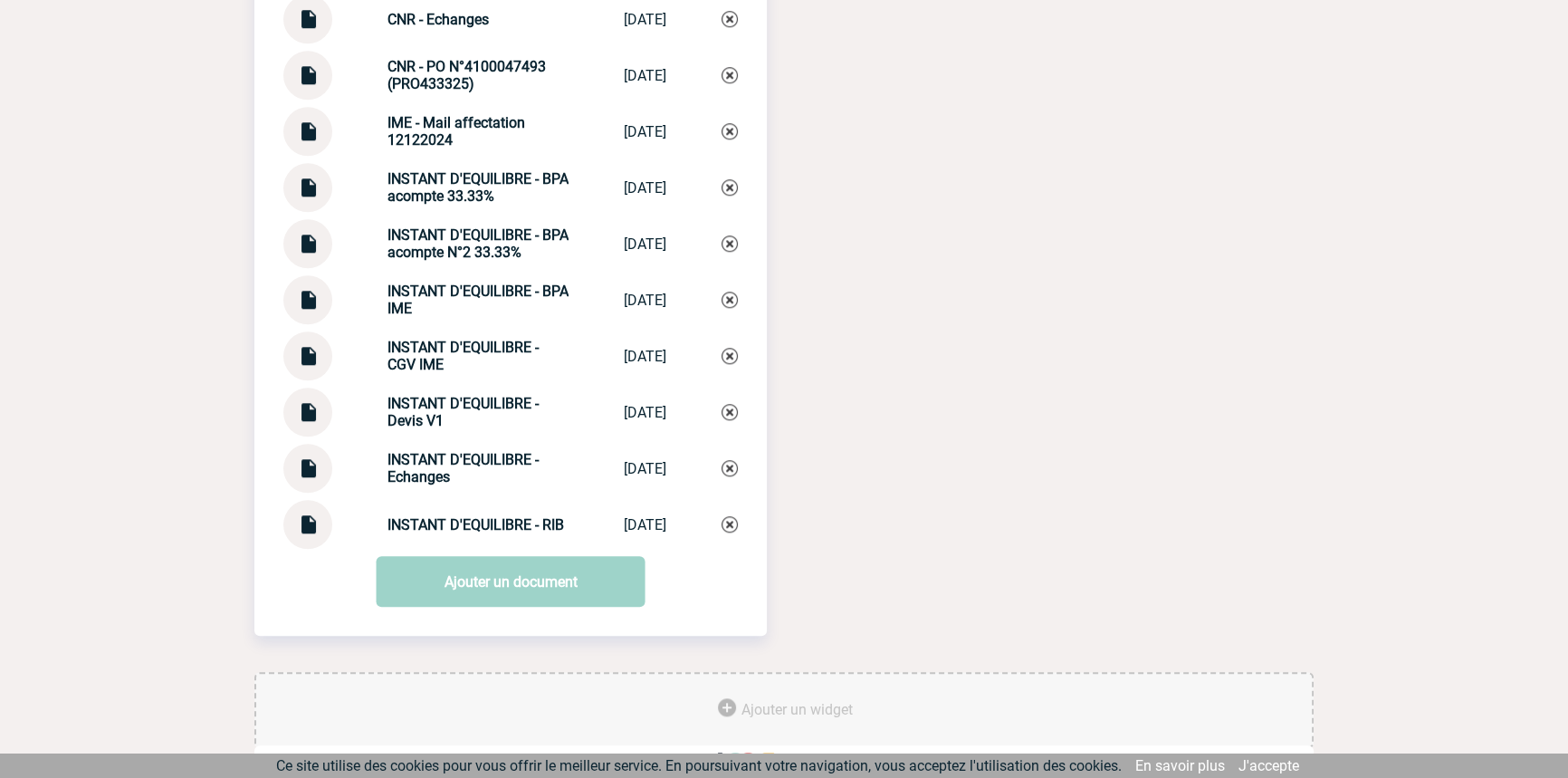
scroll to position [0, 0]
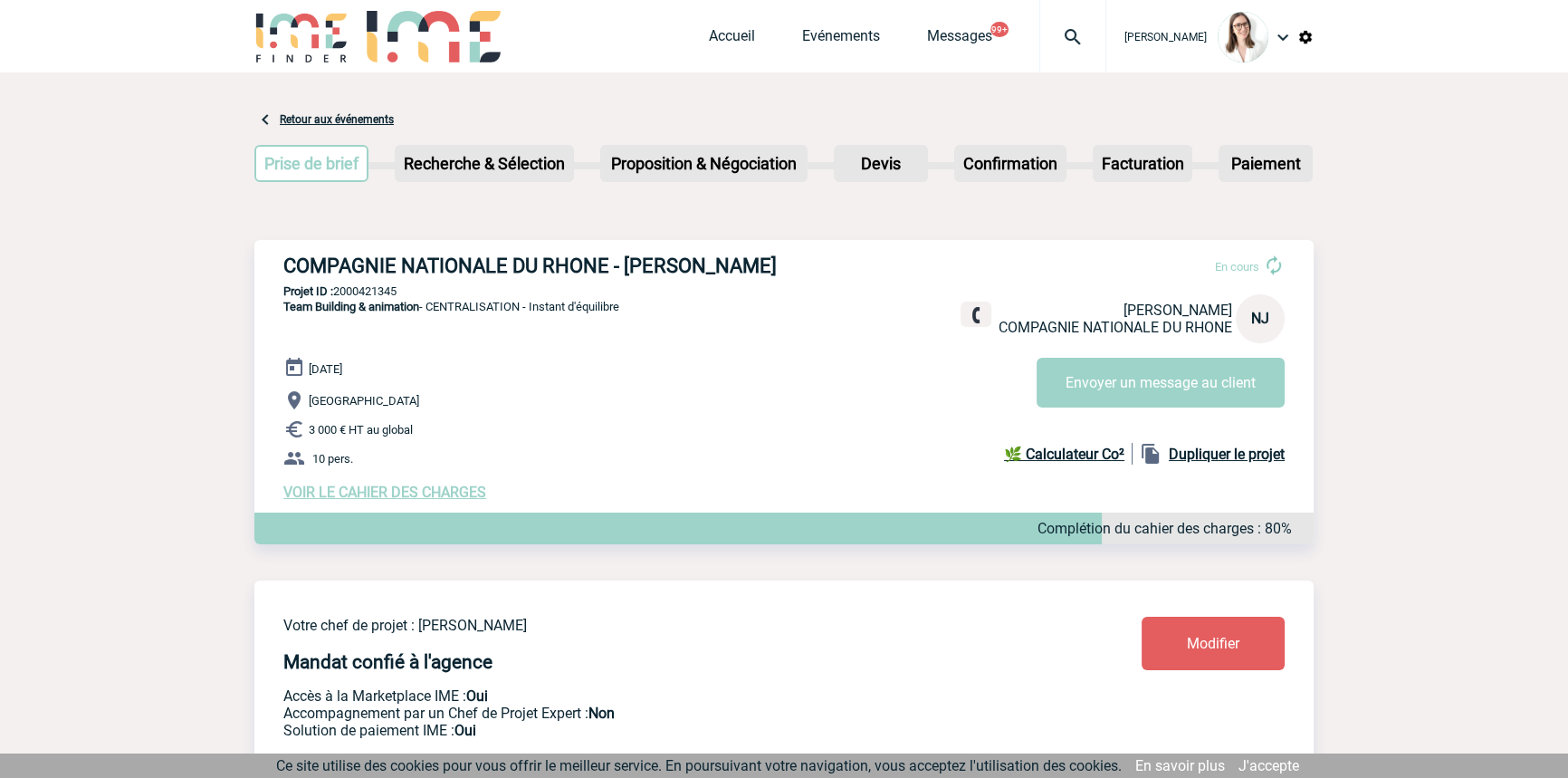
click at [1069, 18] on div at bounding box center [1072, 36] width 67 height 73
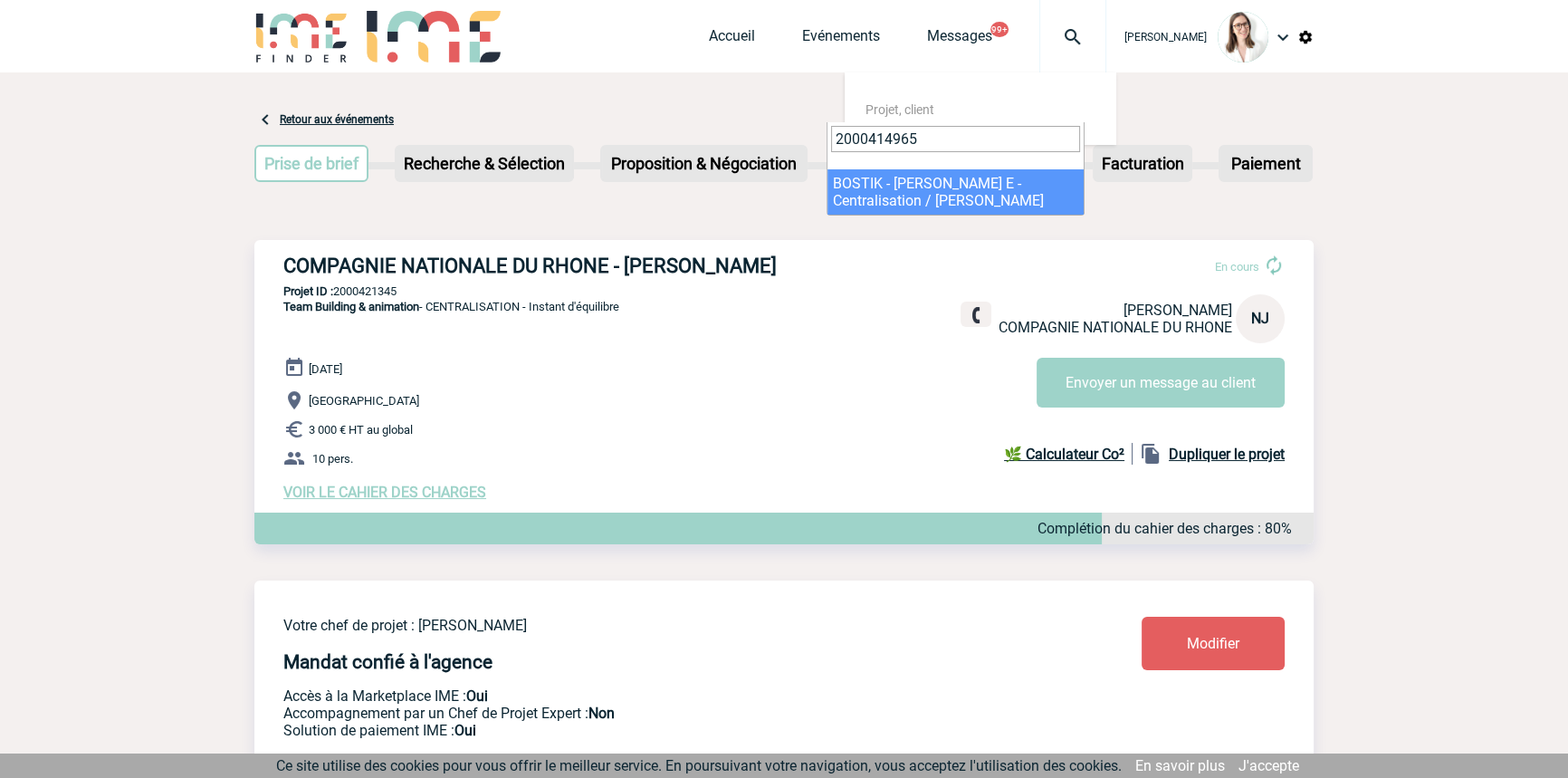
type input "2000414965"
select select "14466"
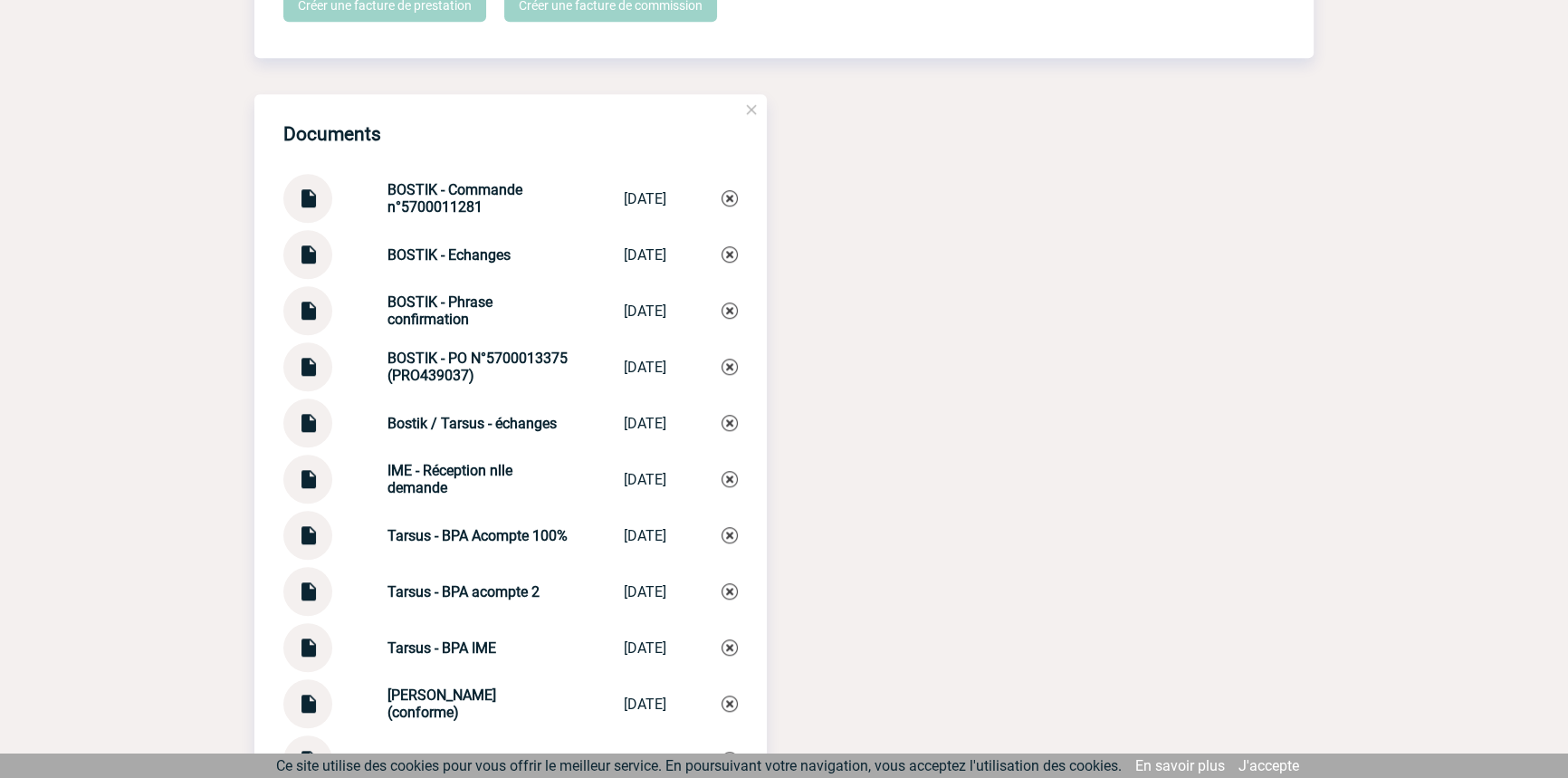
scroll to position [2194, 0]
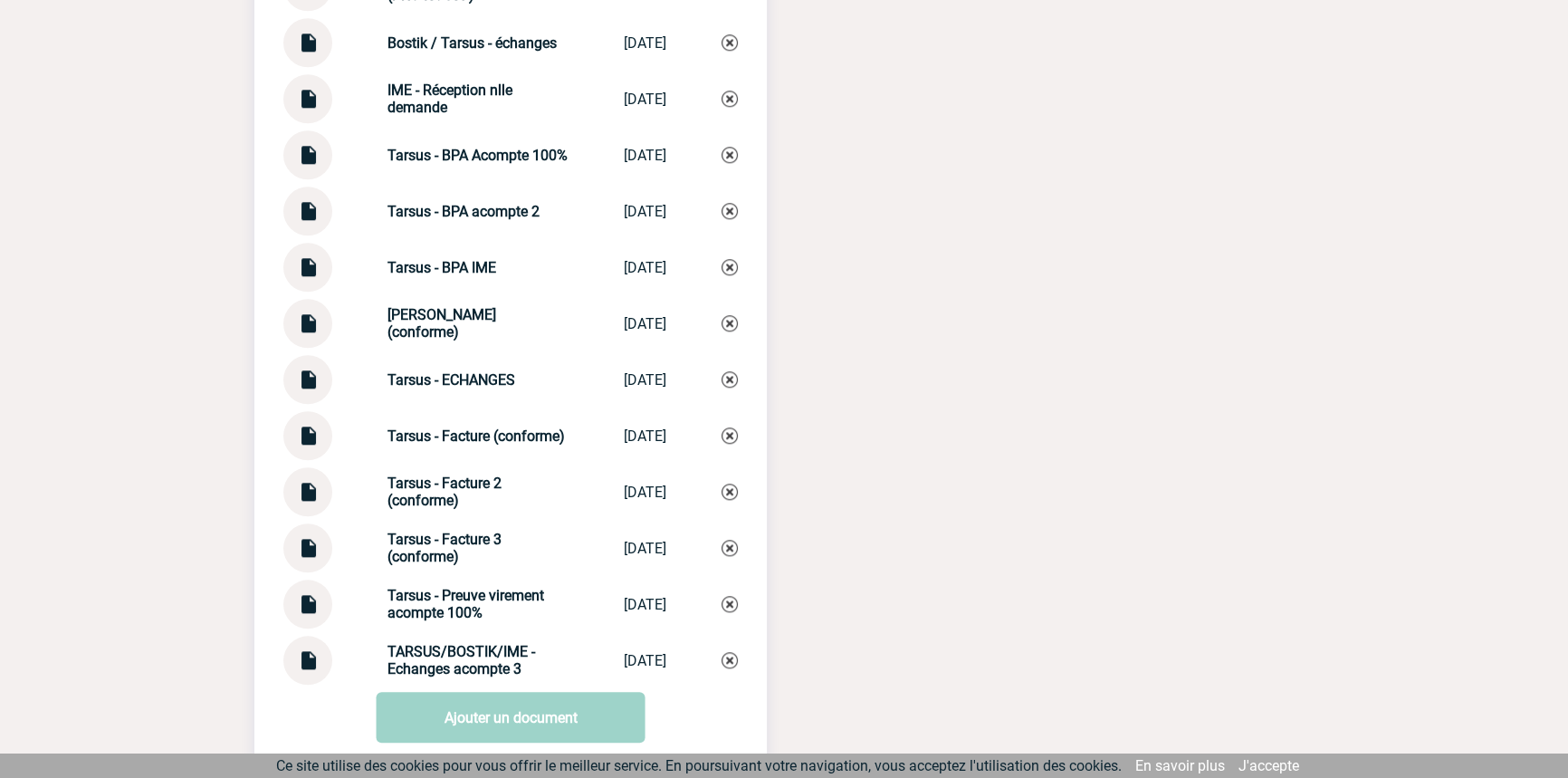
click at [459, 384] on strong "Tarsus - ECHANGES" at bounding box center [451, 380] width 128 height 17
click at [459, 383] on strong "Tarsus - ECHANGES" at bounding box center [451, 380] width 128 height 17
click at [479, 671] on strong "TARSUS/BOSTIK/IME - Echanges acompte 3" at bounding box center [461, 659] width 147 height 34
click at [480, 671] on strong "TARSUS/BOSTIK/IME - Echanges acompte 3" at bounding box center [461, 659] width 147 height 34
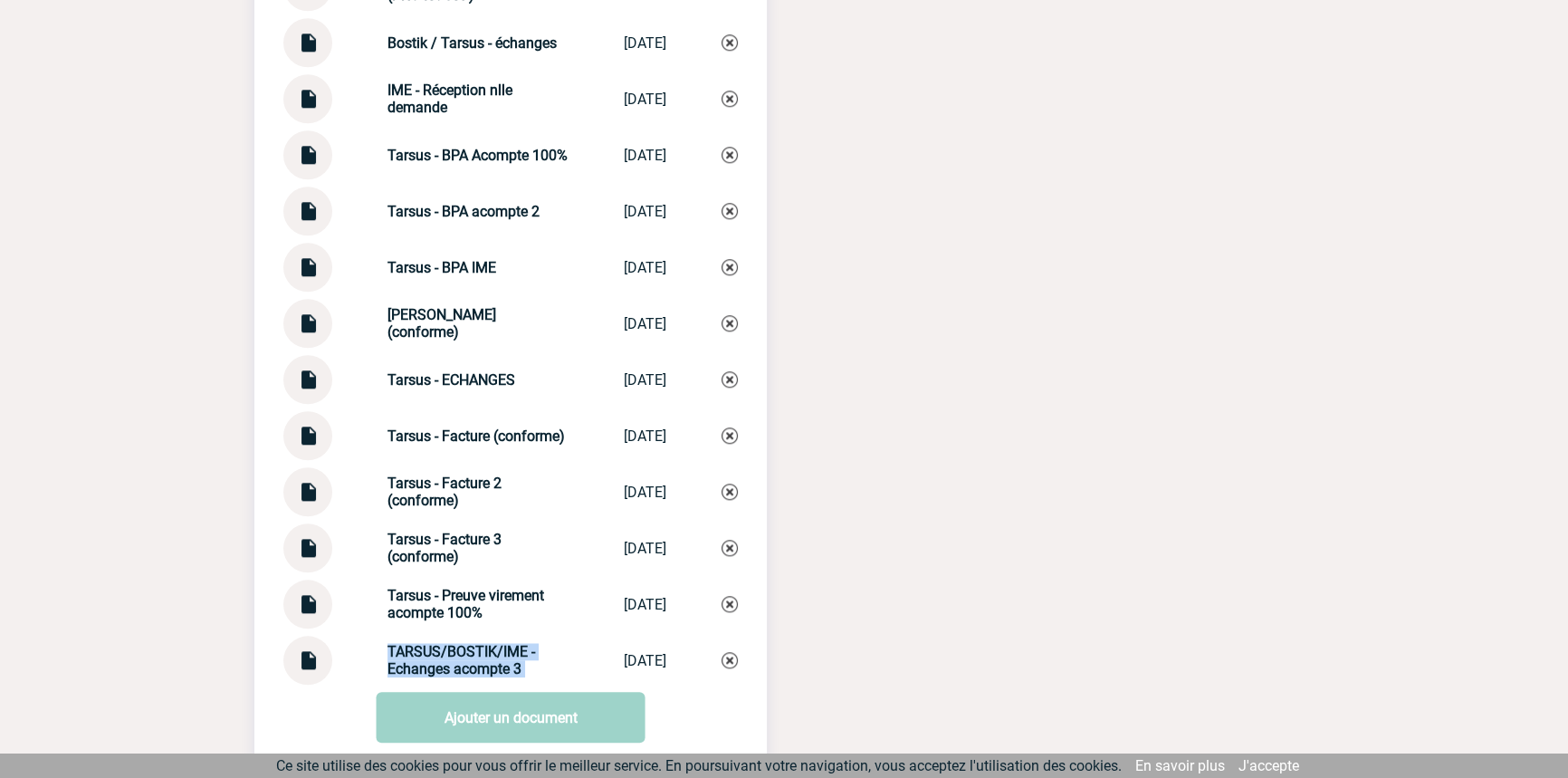
click at [481, 672] on strong "TARSUS/BOSTIK/IME - Echanges acompte 3" at bounding box center [461, 659] width 147 height 34
copy div "TARSUS/BOSTIK/IME - Echanges acompte 3 TARSUS/BOSTIK/I..."
click at [733, 669] on img at bounding box center [730, 660] width 17 height 17
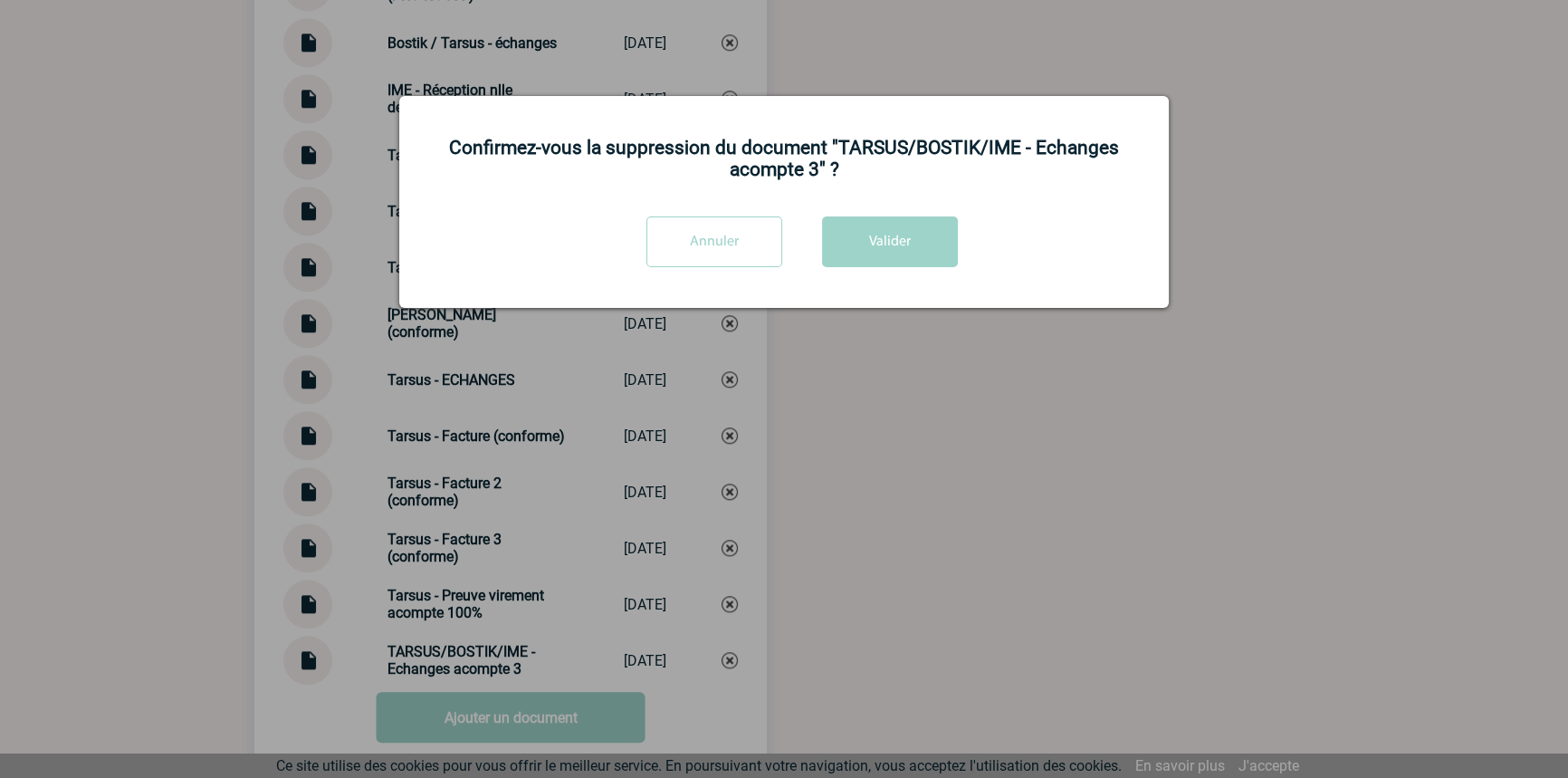
click at [959, 243] on div "Annuler Valider" at bounding box center [784, 248] width 725 height 64
click at [950, 243] on button "Valider" at bounding box center [890, 243] width 136 height 51
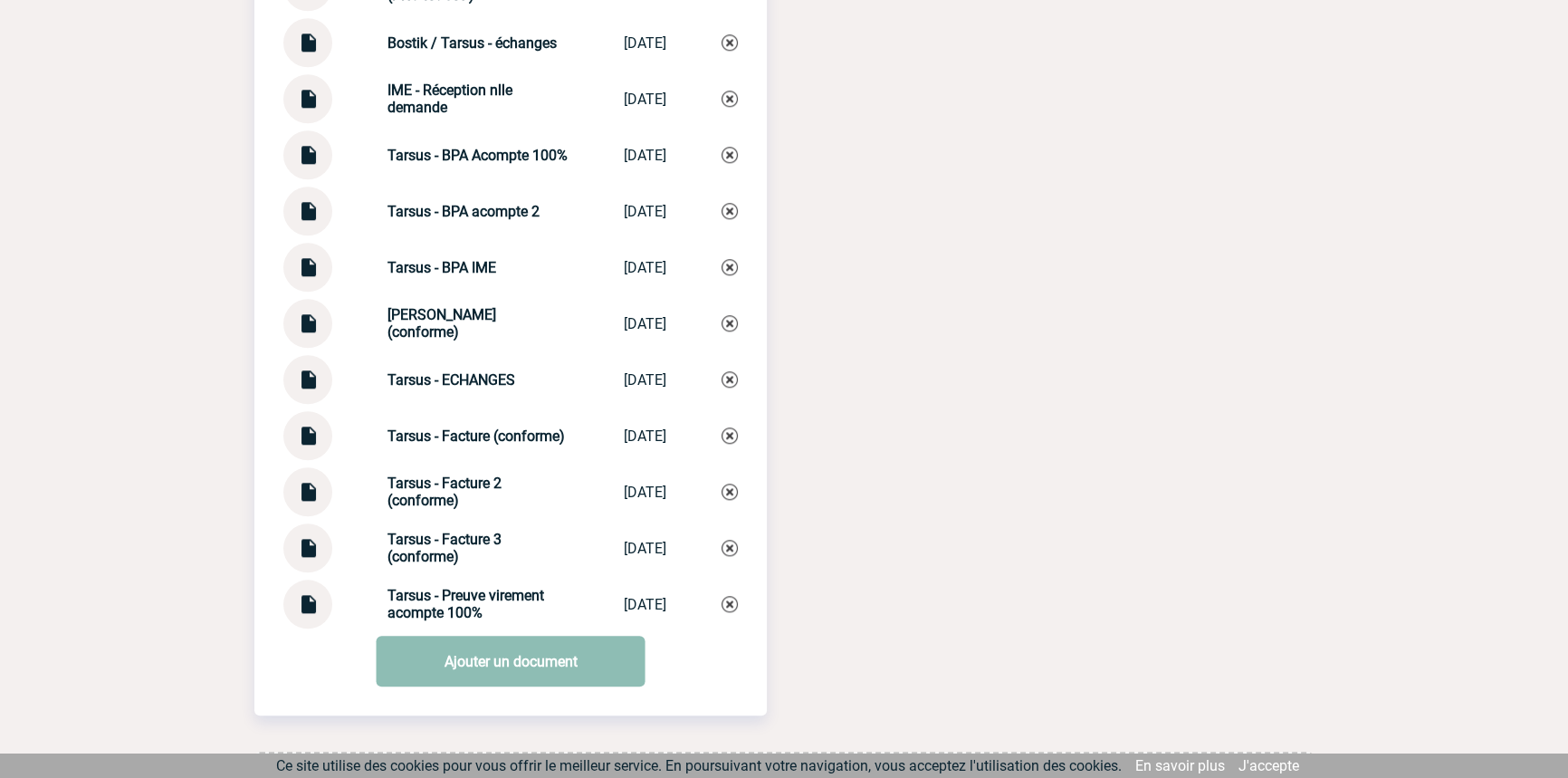
click at [459, 664] on link "Ajouter un document" at bounding box center [511, 660] width 269 height 51
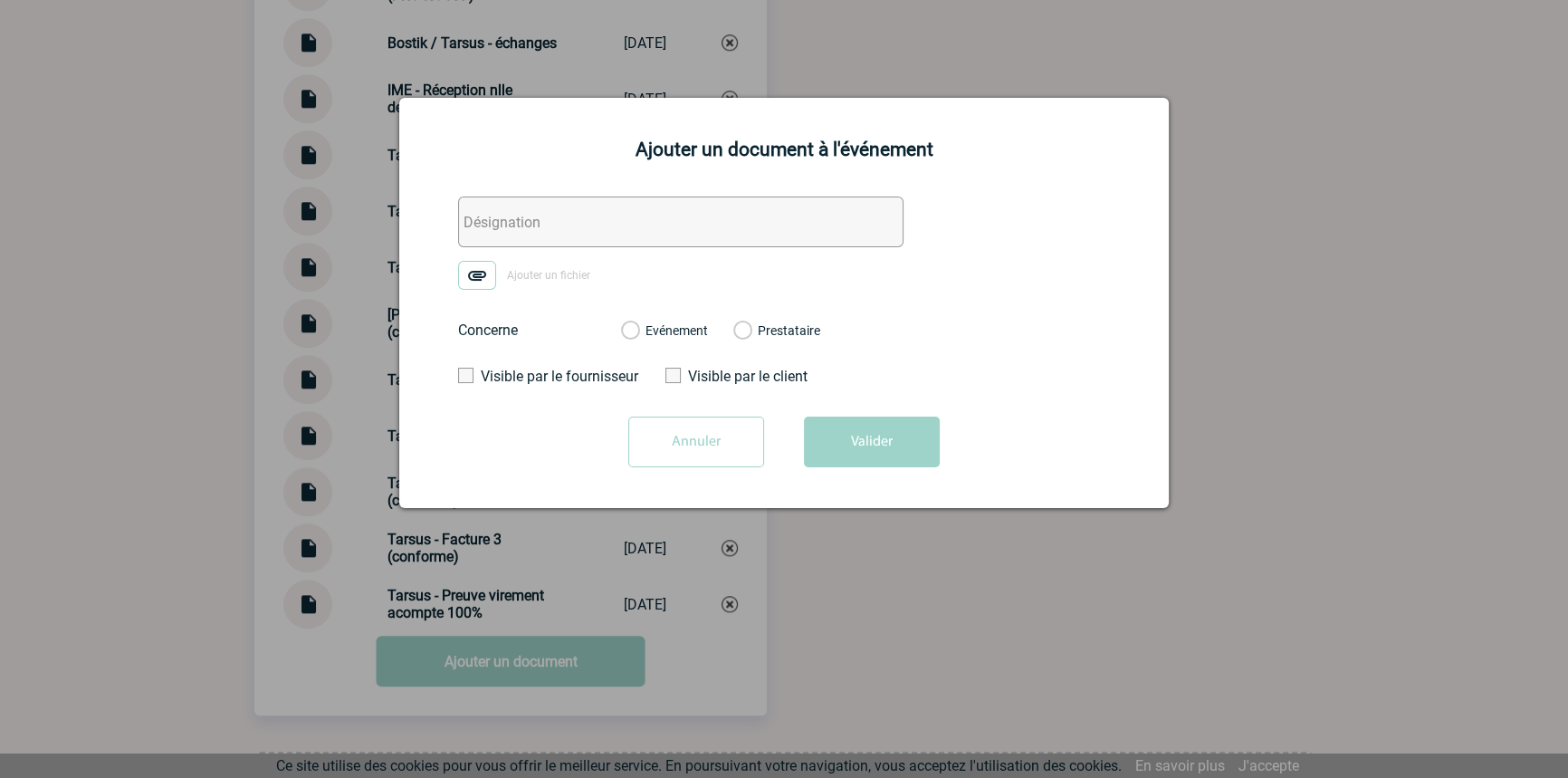
click at [553, 226] on input "text" at bounding box center [681, 222] width 445 height 51
paste input "TARSUS/BOSTIK/IME - Echanges acompte 3"
type input "TARSUS/BOSTIK/IME - Echanges acompte 3"
click at [482, 271] on img at bounding box center [476, 276] width 38 height 29
click at [0, 0] on input "Ajouter un fichier" at bounding box center [0, 0] width 0 height 0
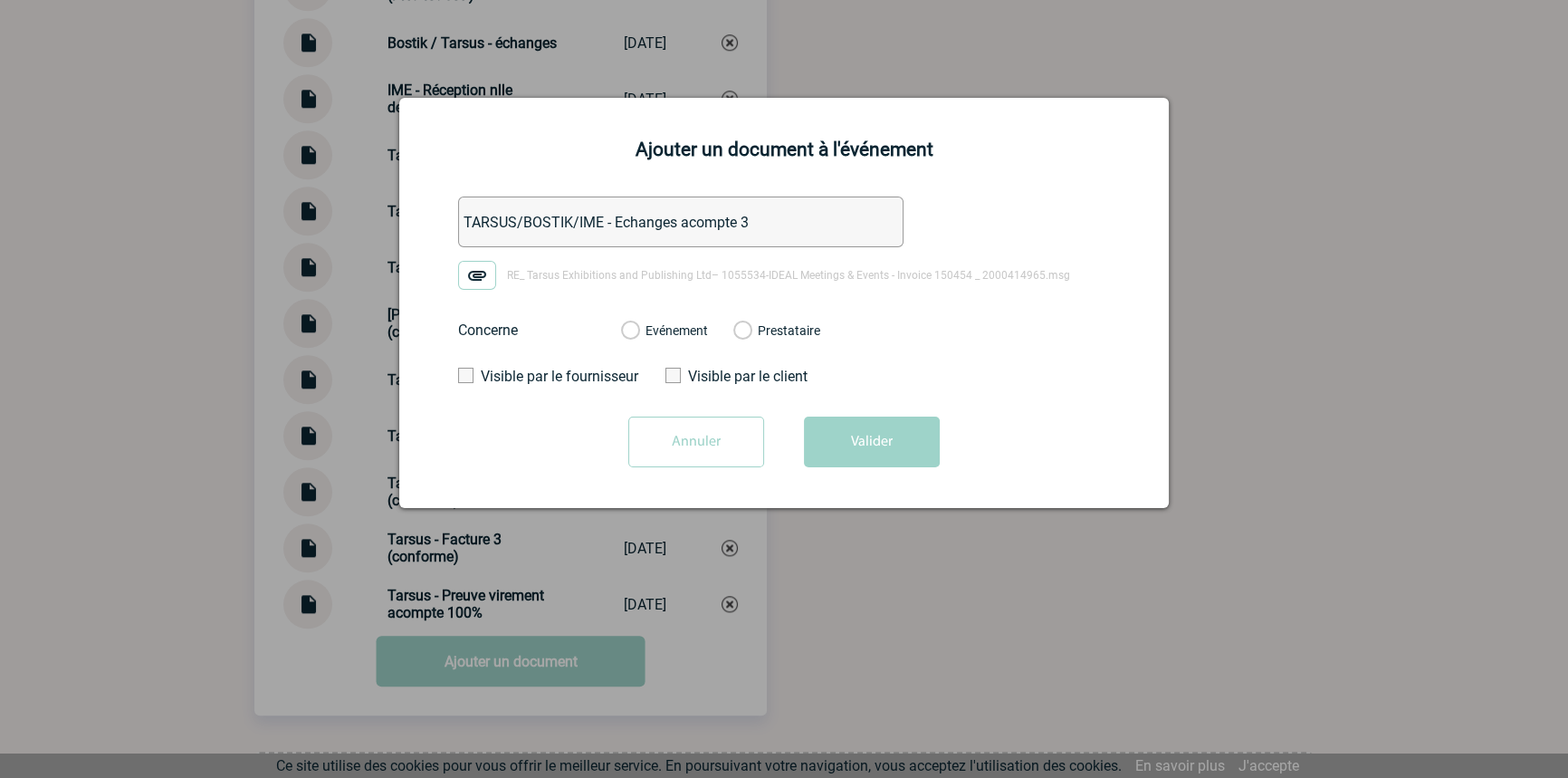
click at [638, 328] on label "Evénement" at bounding box center [629, 331] width 17 height 17
click at [0, 0] on input "Evénement" at bounding box center [0, 0] width 0 height 0
click at [818, 443] on button "Valider" at bounding box center [872, 441] width 136 height 51
